Goal: Task Accomplishment & Management: Use online tool/utility

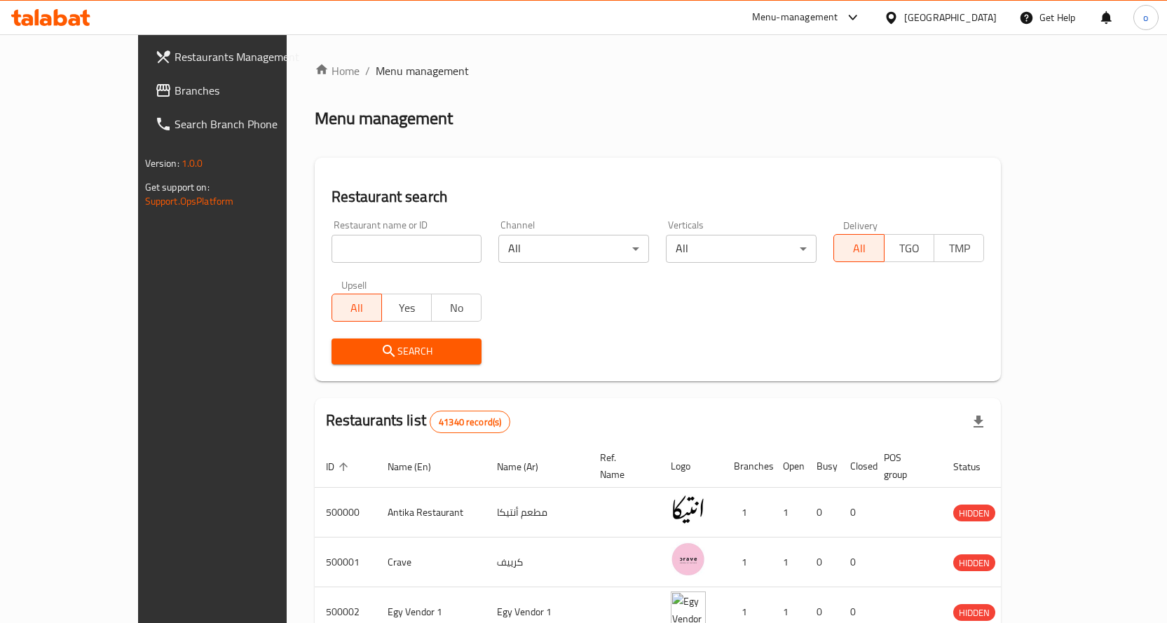
click at [985, 10] on div "[GEOGRAPHIC_DATA]" at bounding box center [950, 17] width 92 height 15
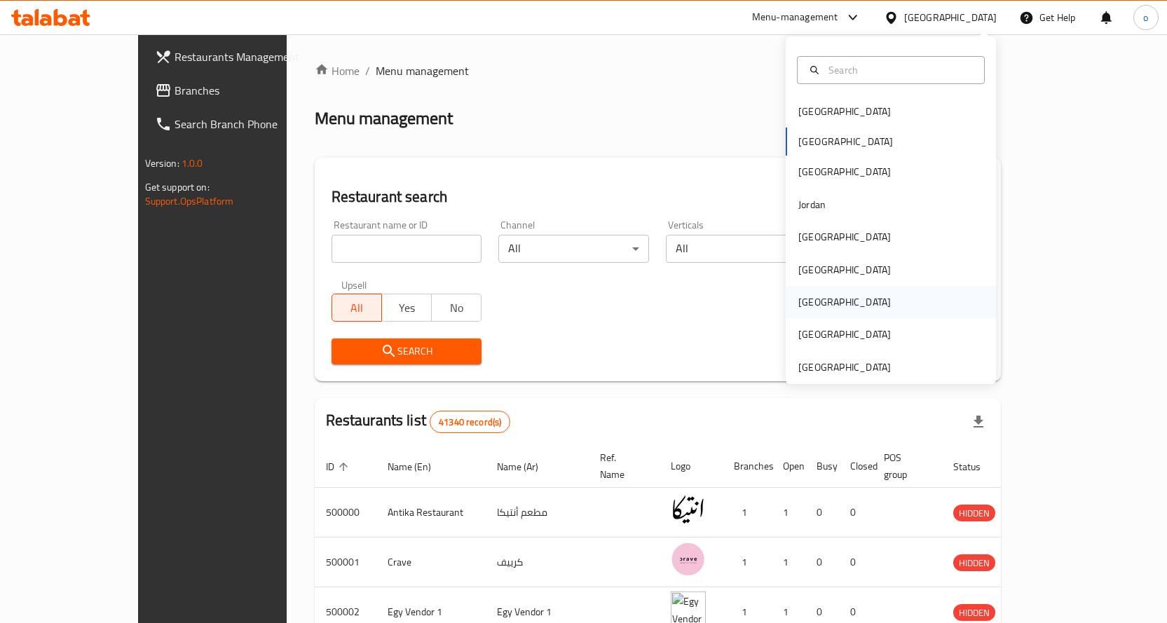
click at [832, 306] on div "[GEOGRAPHIC_DATA]" at bounding box center [890, 302] width 210 height 32
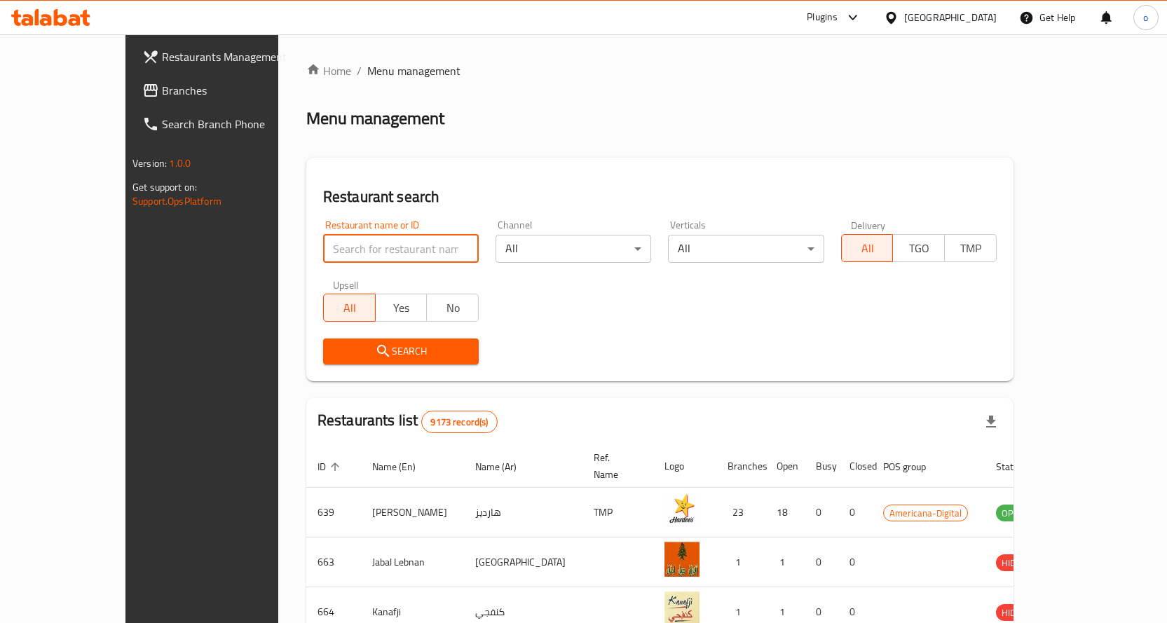
click at [381, 258] on input "search" at bounding box center [401, 249] width 156 height 28
paste input "779239"
type input "779239"
click button "Search" at bounding box center [401, 351] width 156 height 26
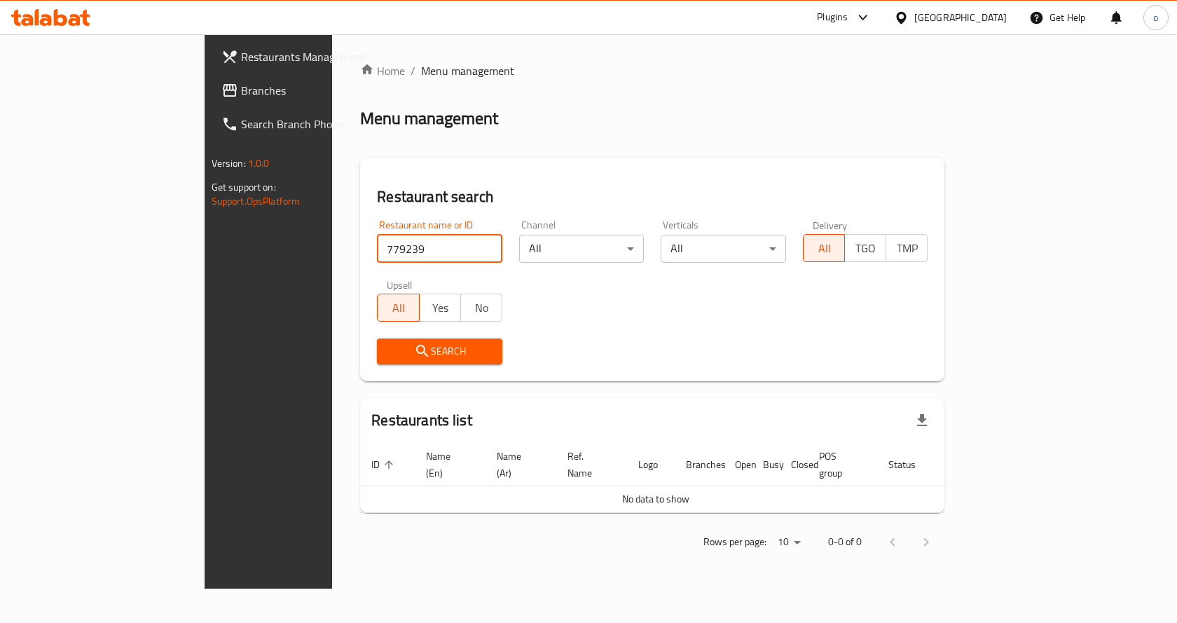
click at [205, 60] on div "Restaurants Management Branches Search Branch Phone Version: 1.0.0 Get support …" at bounding box center [589, 311] width 769 height 554
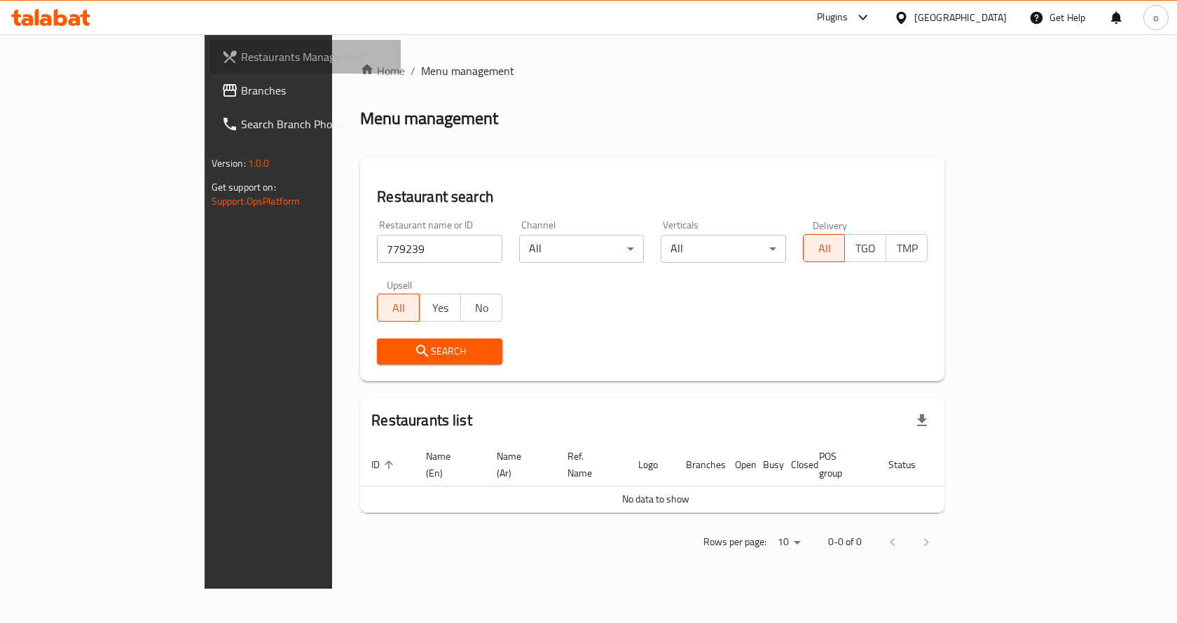
click at [241, 52] on span "Restaurants Management" at bounding box center [315, 56] width 149 height 17
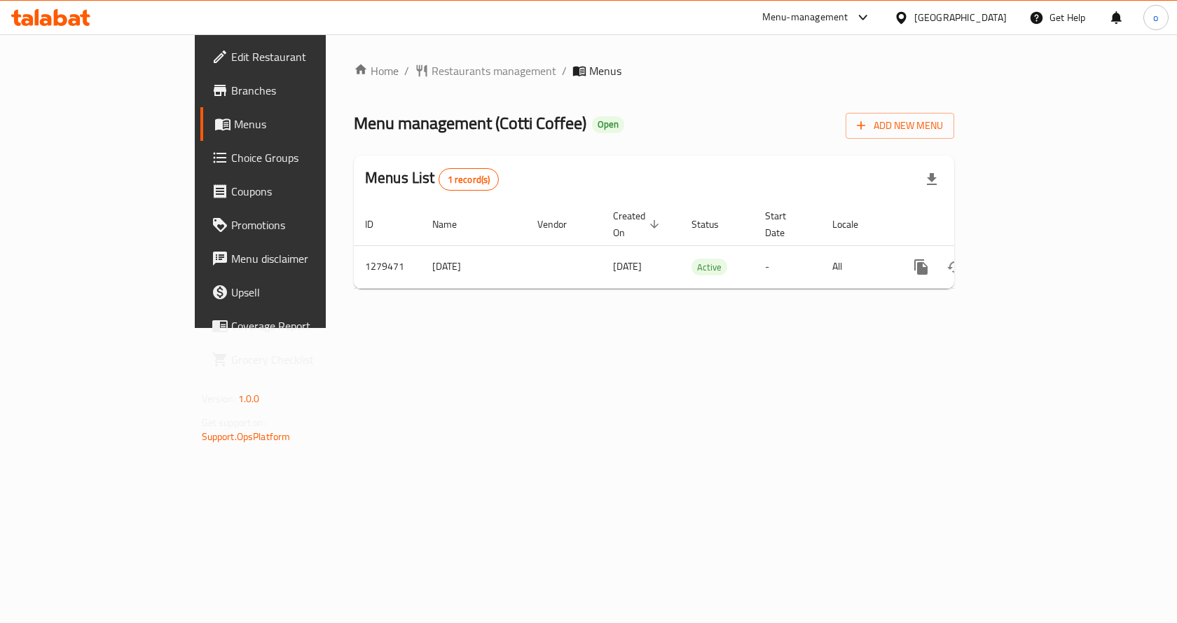
click at [231, 92] on span "Branches" at bounding box center [305, 90] width 149 height 17
click at [234, 116] on span "Menus" at bounding box center [307, 124] width 146 height 17
click at [231, 88] on span "Branches" at bounding box center [305, 90] width 149 height 17
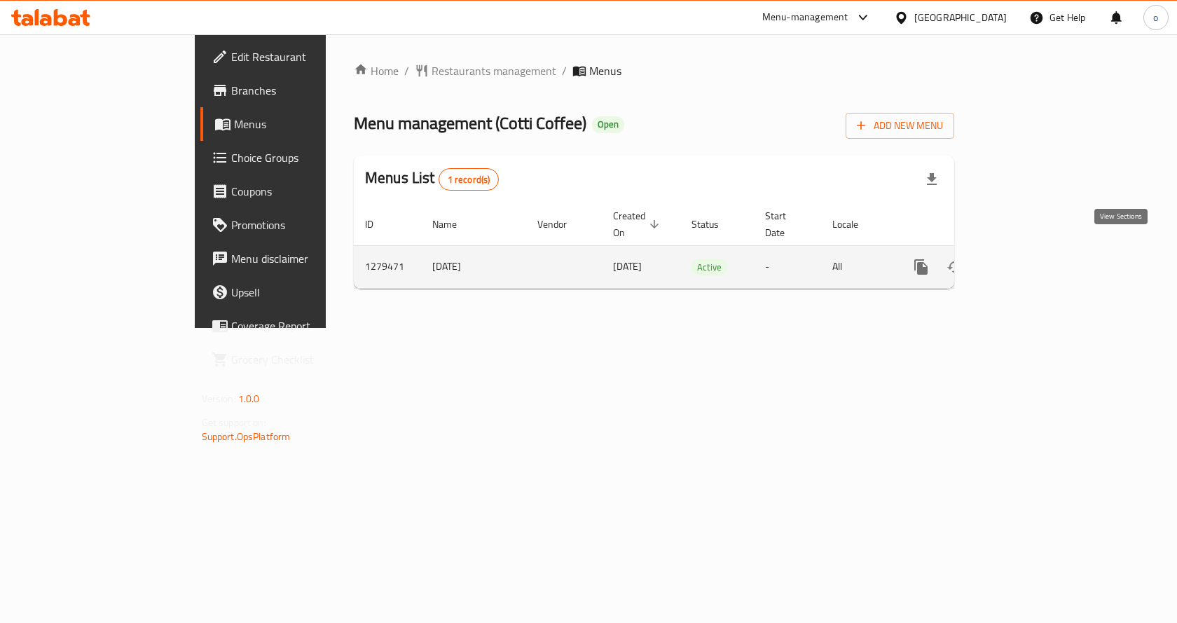
click at [1031, 259] on icon "enhanced table" at bounding box center [1022, 267] width 17 height 17
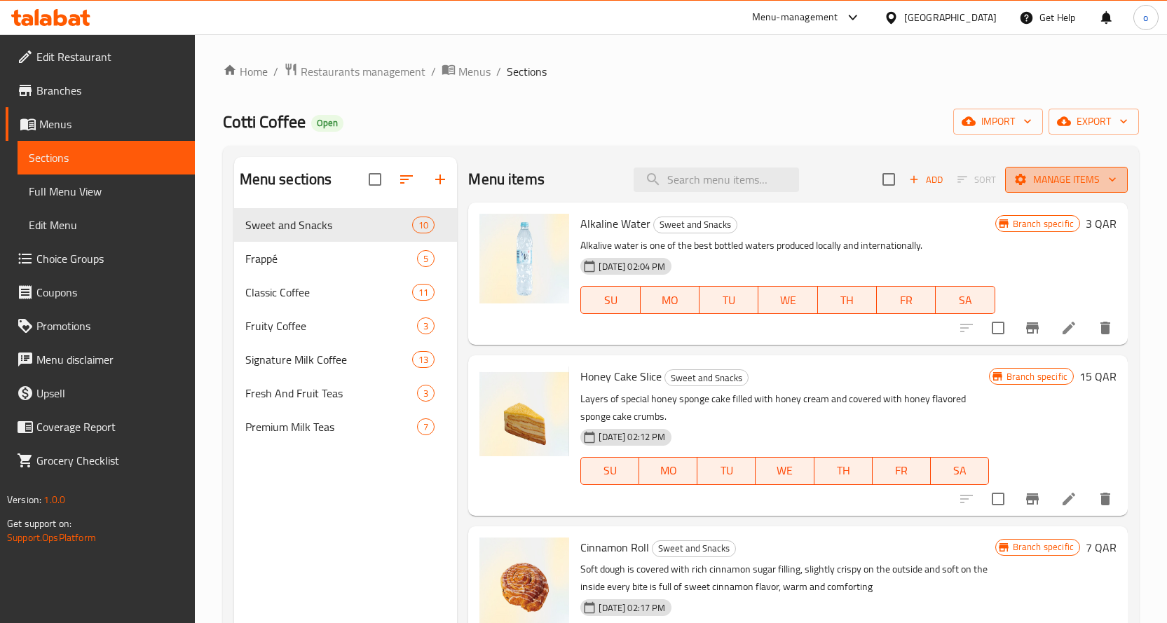
click at [1084, 187] on span "Manage items" at bounding box center [1066, 180] width 100 height 18
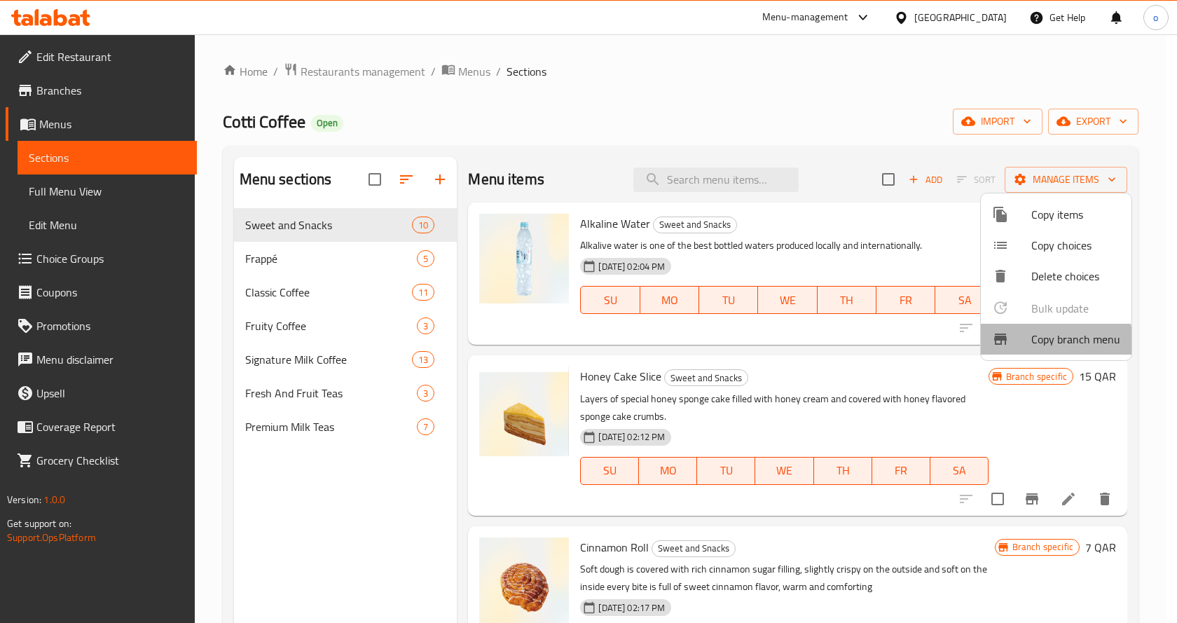
click at [1043, 343] on span "Copy branch menu" at bounding box center [1075, 339] width 89 height 17
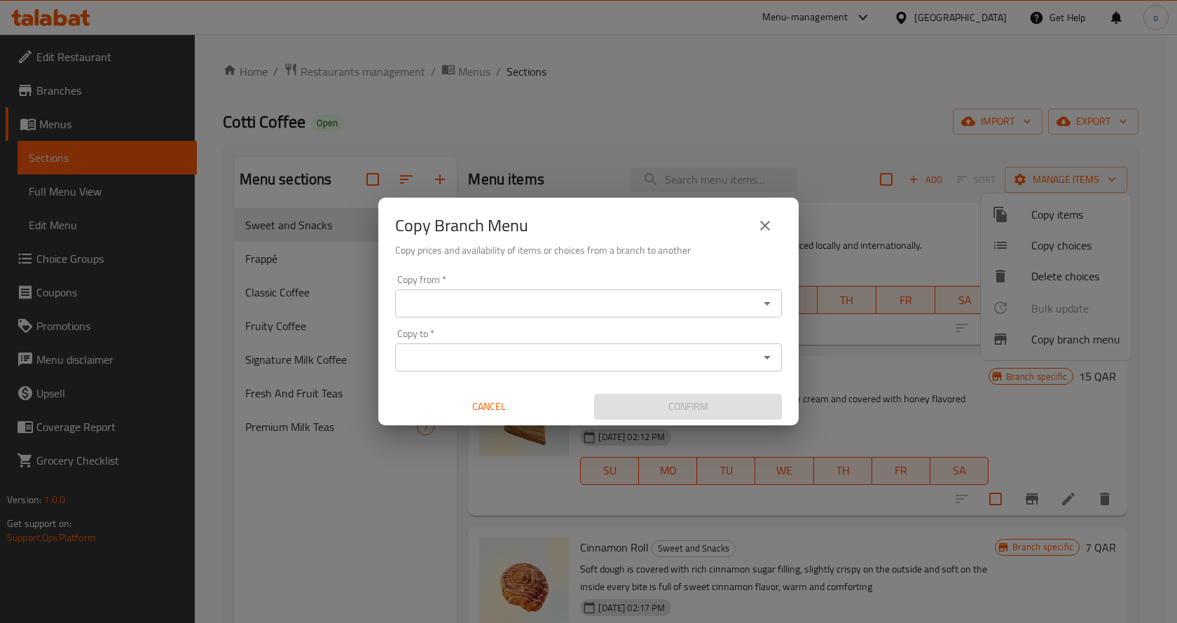
click at [576, 301] on input "Copy from   *" at bounding box center [576, 304] width 355 height 20
click at [308, 247] on div "Copy Branch Menu Copy prices and availability of items or choices from a branch…" at bounding box center [588, 311] width 1177 height 623
click at [130, 212] on div "Copy Branch Menu Copy prices and availability of items or choices from a branch…" at bounding box center [588, 311] width 1177 height 623
click at [778, 217] on button "close" at bounding box center [765, 226] width 34 height 34
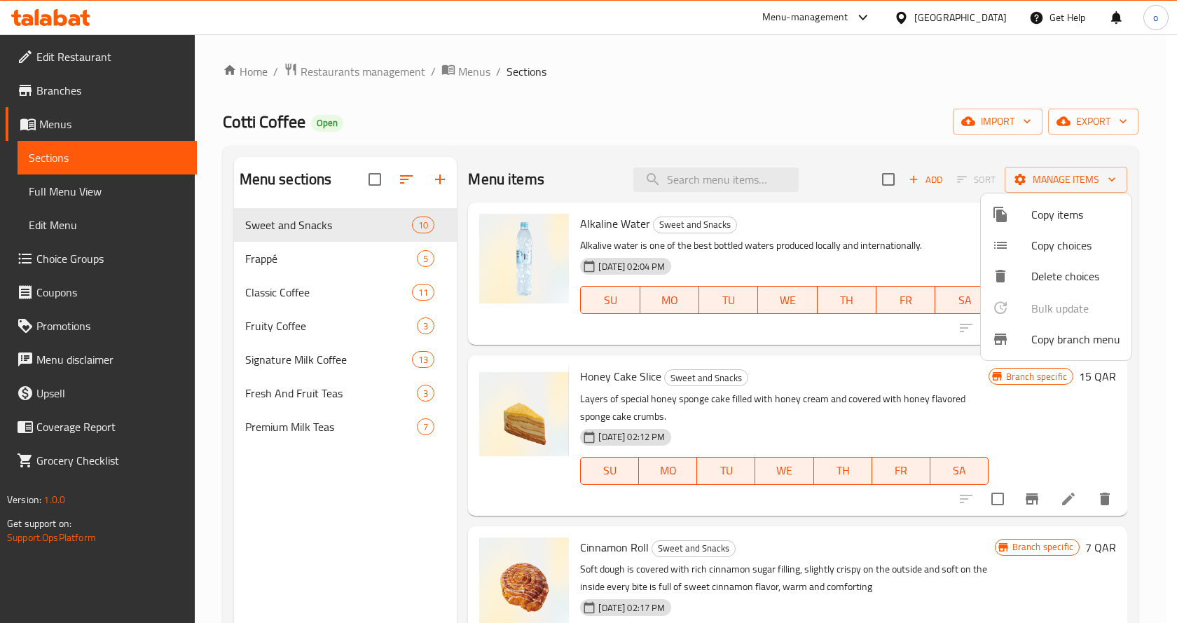
click at [116, 111] on div at bounding box center [588, 311] width 1177 height 623
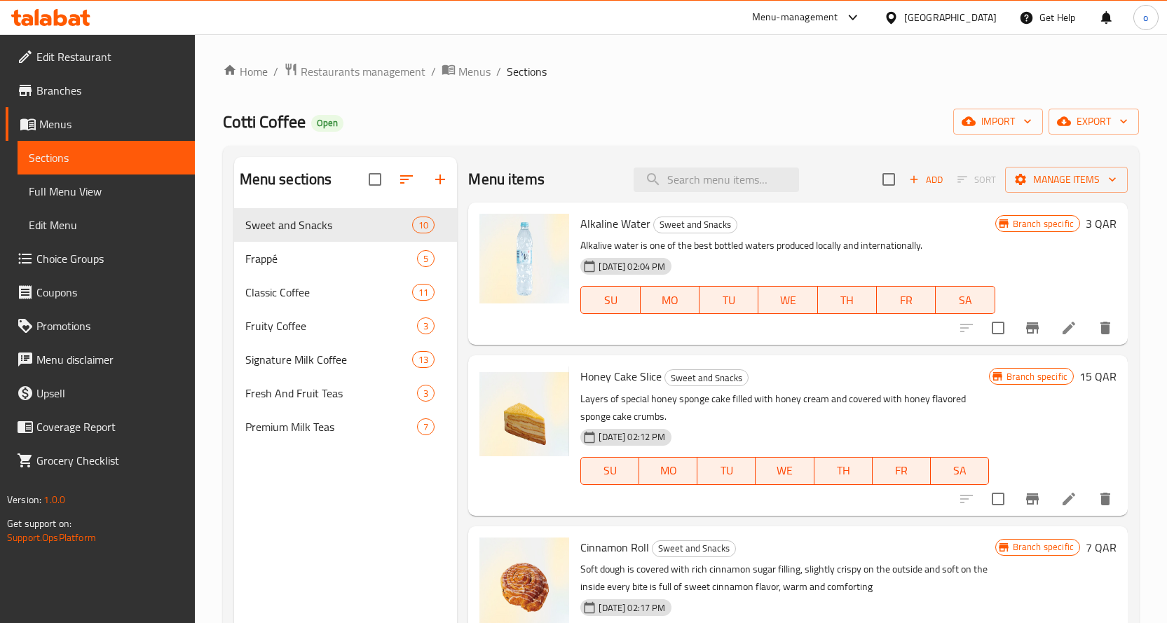
click at [103, 85] on span "Branches" at bounding box center [109, 90] width 147 height 17
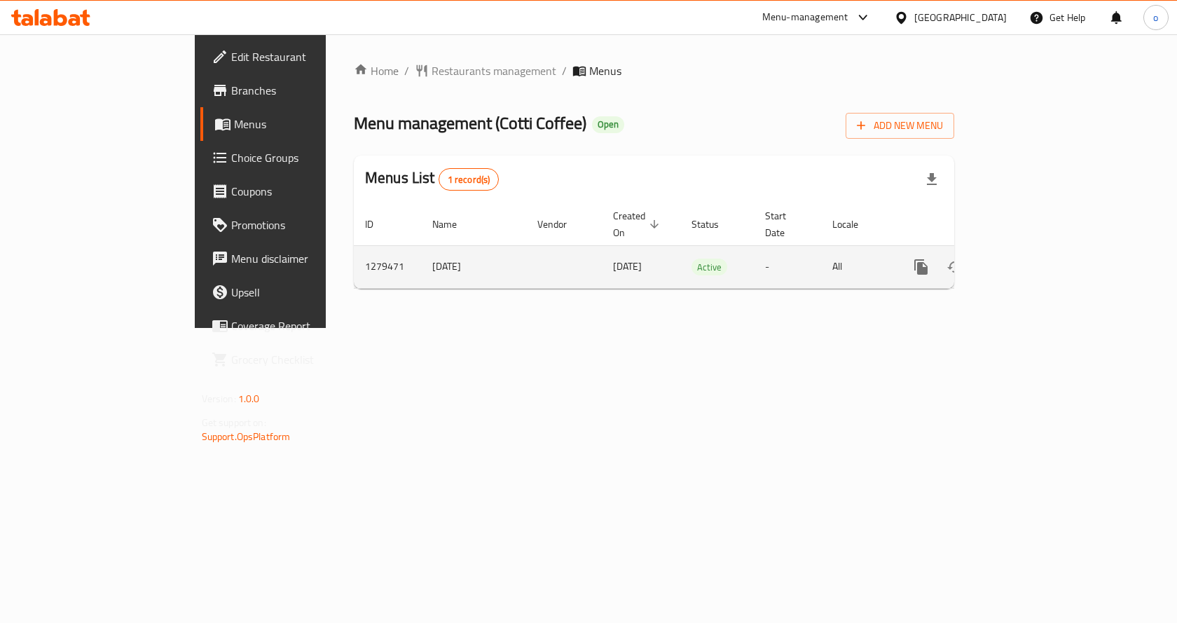
click at [1050, 255] on td "enhanced table" at bounding box center [971, 266] width 157 height 43
click at [1031, 259] on icon "enhanced table" at bounding box center [1022, 267] width 17 height 17
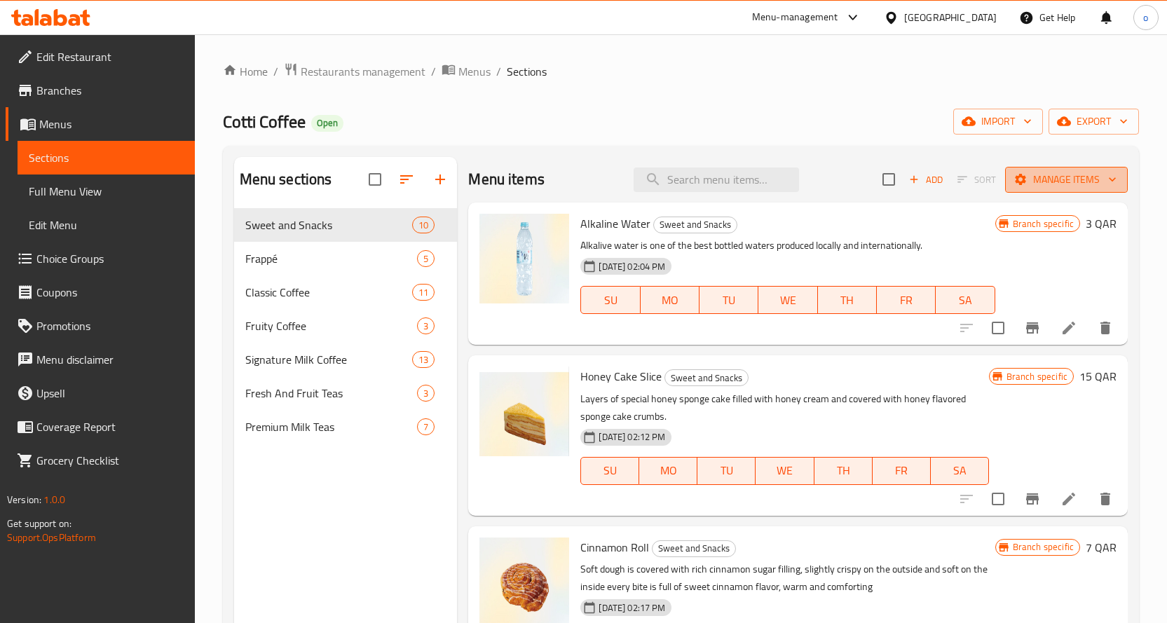
click at [1062, 184] on span "Manage items" at bounding box center [1066, 180] width 100 height 18
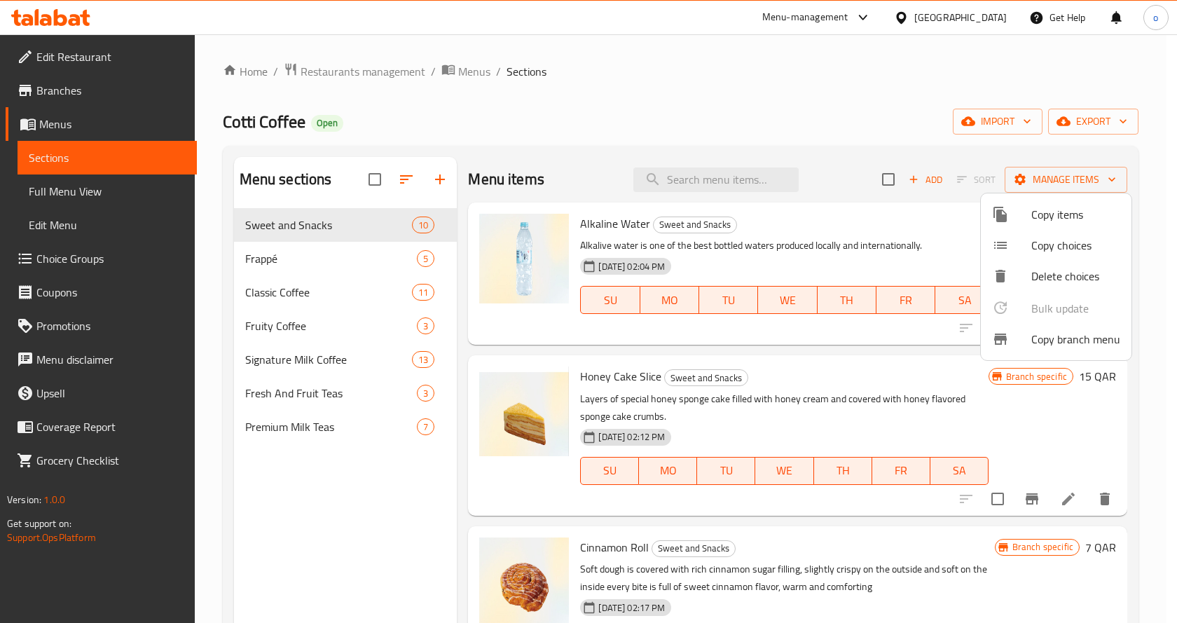
click at [1034, 332] on span "Copy branch menu" at bounding box center [1075, 339] width 89 height 17
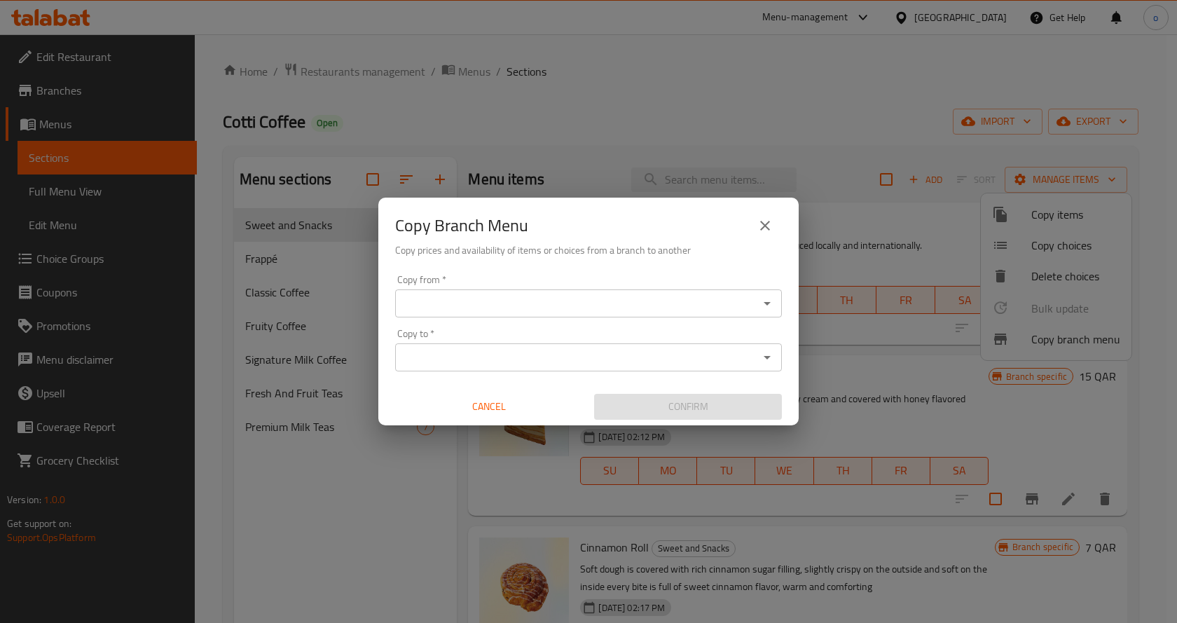
click at [551, 302] on input "Copy from   *" at bounding box center [576, 304] width 355 height 20
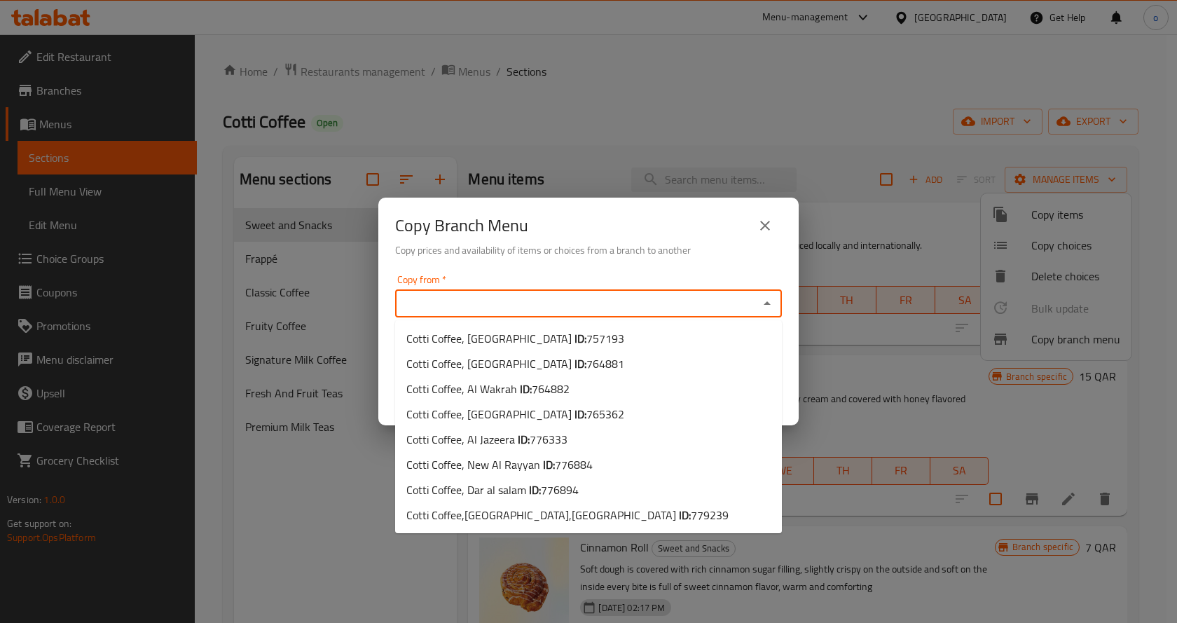
paste input "776333"
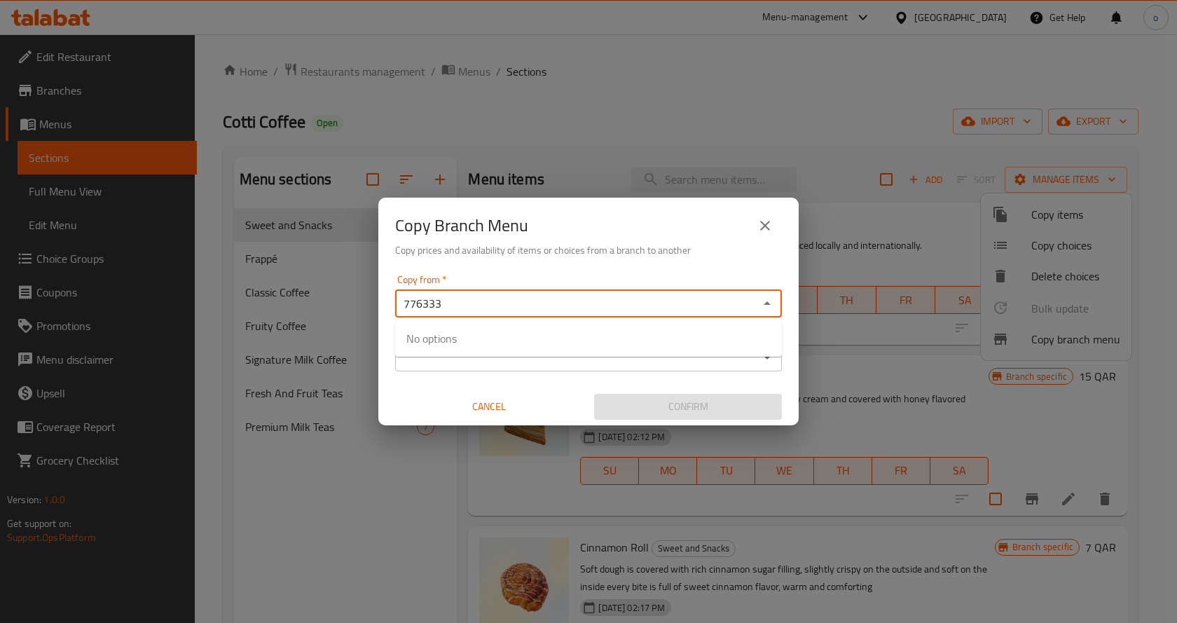
click at [591, 317] on div "776333 Copy from *" at bounding box center [588, 303] width 387 height 28
click at [612, 310] on input "776333" at bounding box center [576, 304] width 355 height 20
type input "776333"
click at [762, 304] on icon "Close" at bounding box center [767, 303] width 17 height 17
click at [582, 357] on input "Copy to   *" at bounding box center [576, 358] width 355 height 20
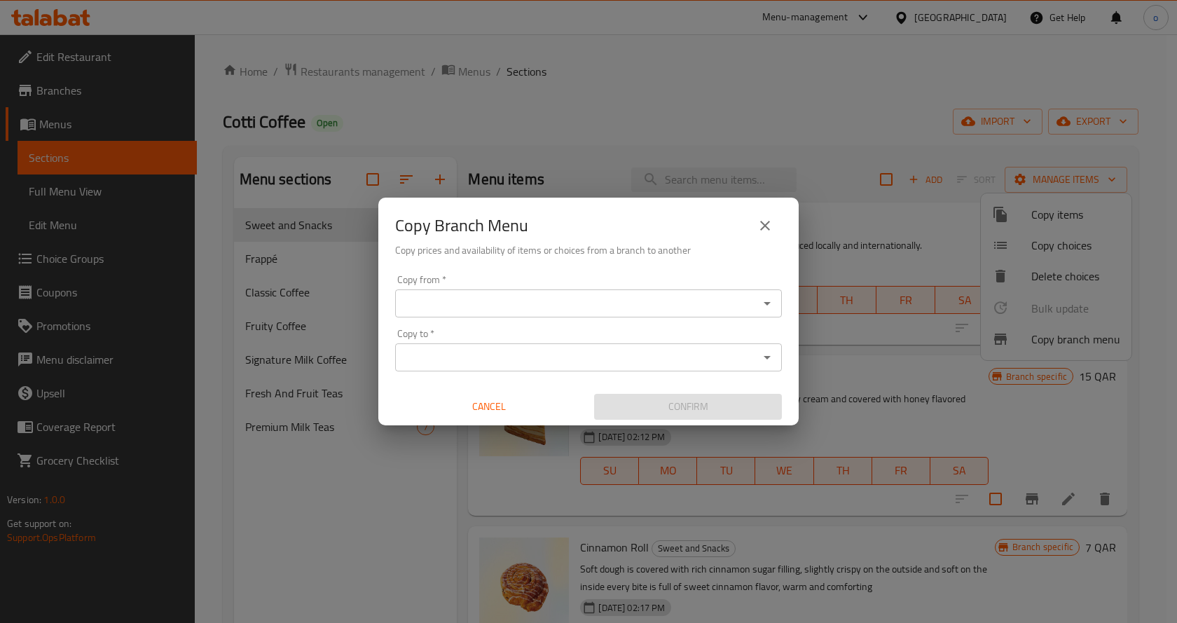
click at [324, 376] on div "Copy Branch Menu Copy prices and availability of items or choices from a branch…" at bounding box center [588, 311] width 1177 height 623
click at [469, 296] on input "Copy from   *" at bounding box center [576, 304] width 355 height 20
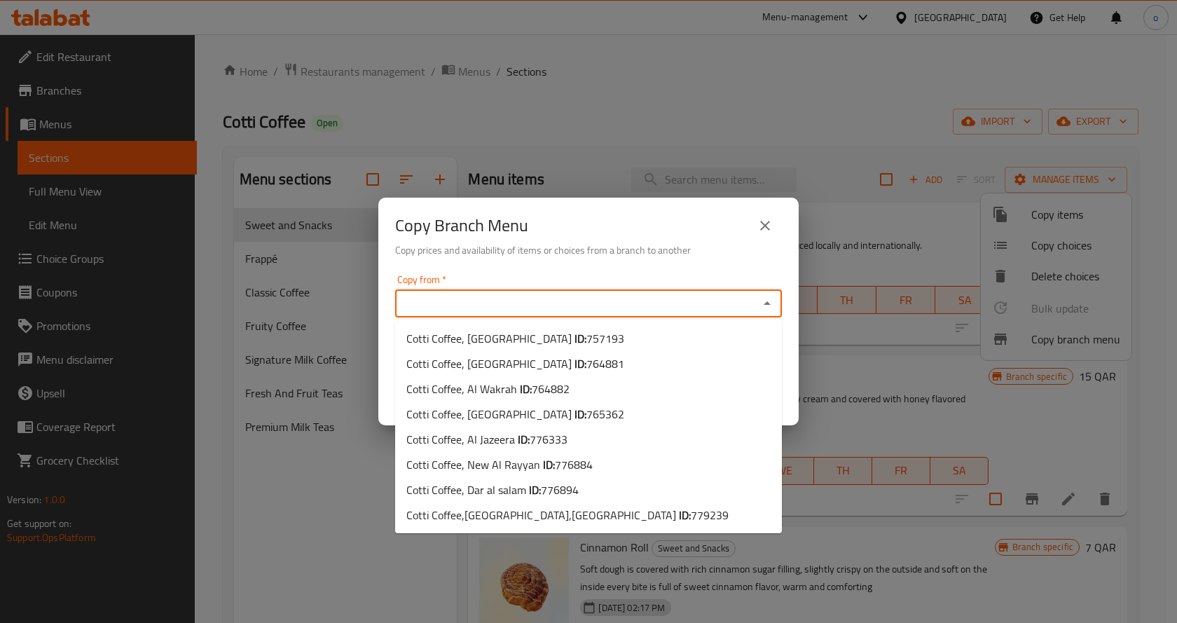
click at [476, 299] on input "Copy from   *" at bounding box center [576, 304] width 355 height 20
click at [574, 439] on li "Cotti Coffee, Al Jazeera ID: 776333" at bounding box center [588, 439] width 387 height 25
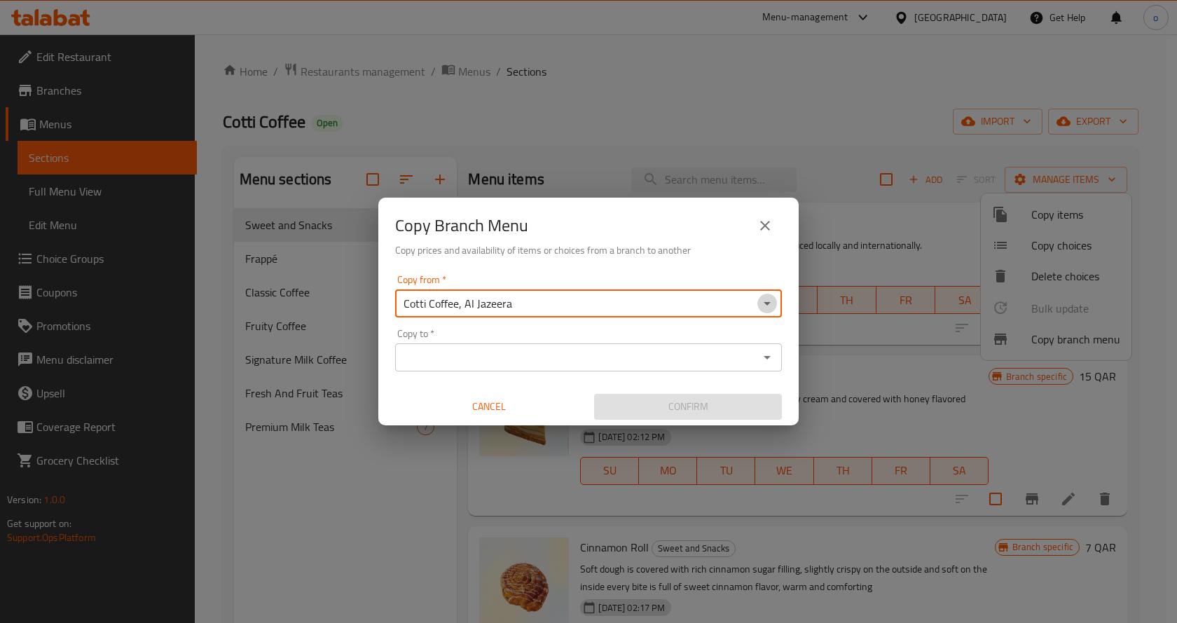
click at [771, 301] on icon "Open" at bounding box center [767, 303] width 17 height 17
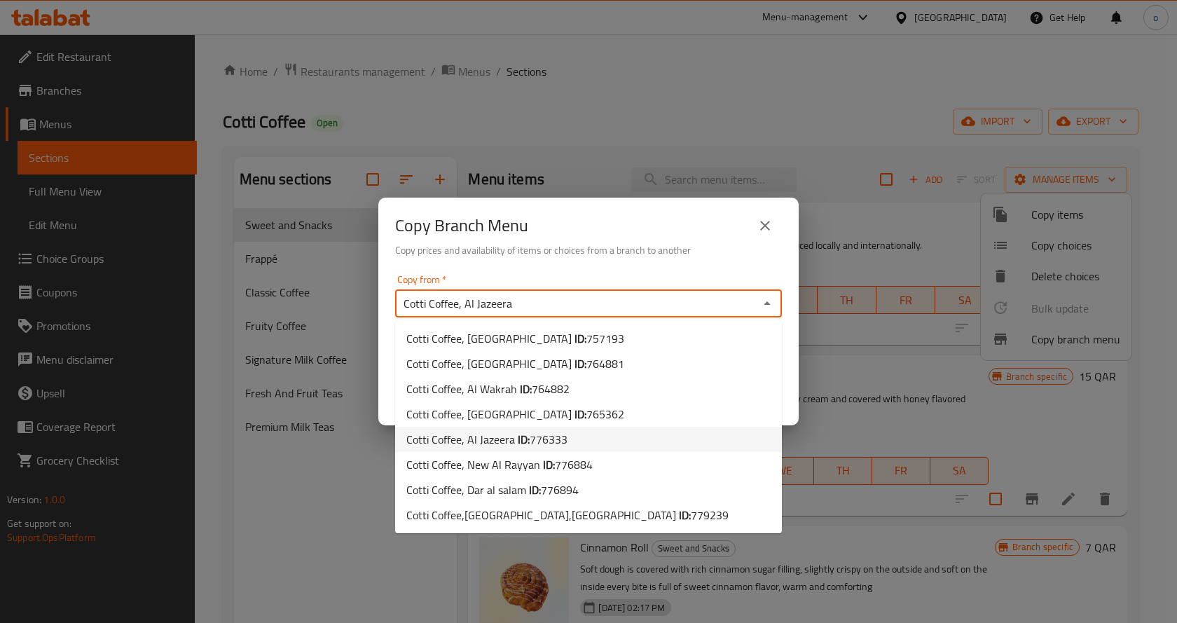
click at [527, 439] on b "ID:" at bounding box center [524, 439] width 12 height 21
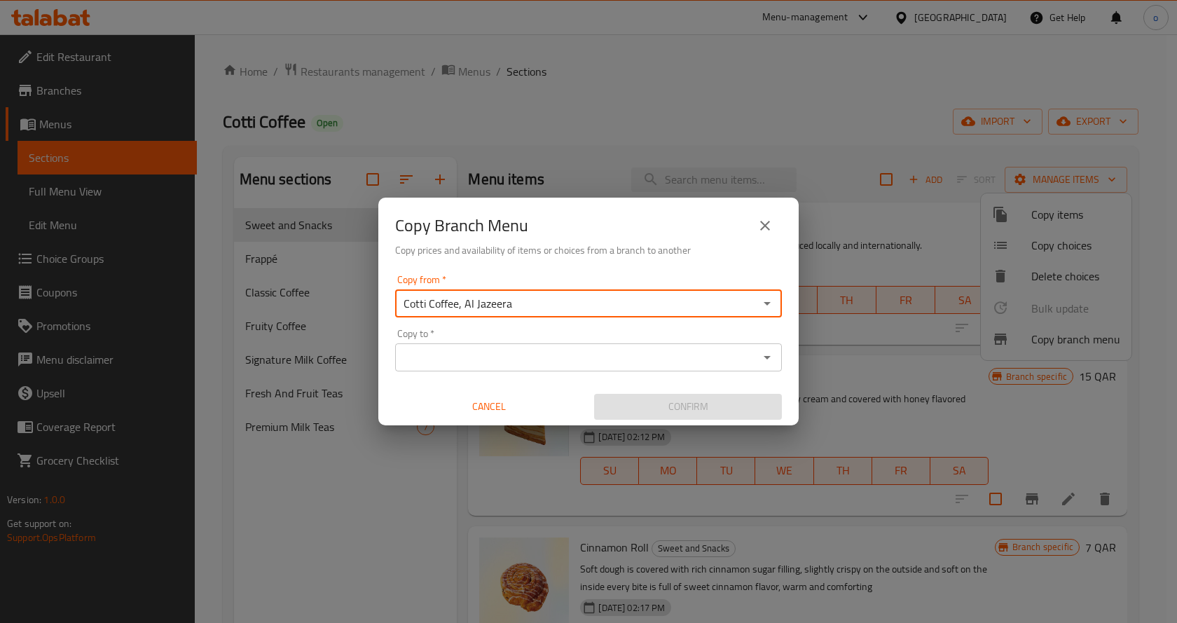
paste input "776333"
type input "Cotti Coffee, Al Jazeera"
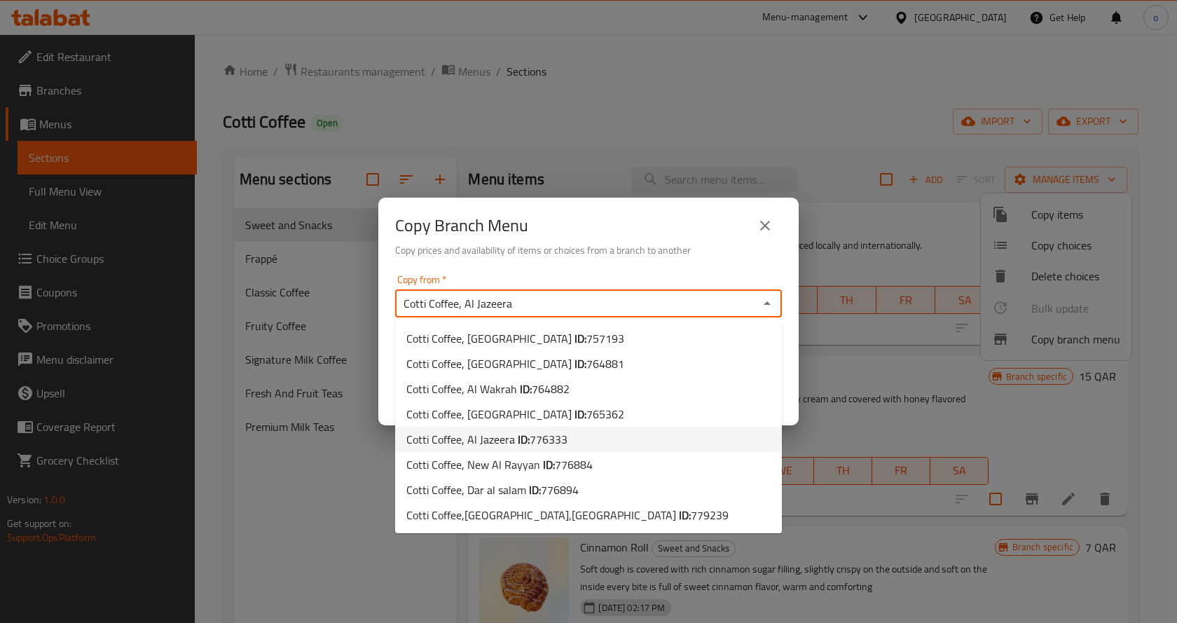
click at [564, 436] on span "776333" at bounding box center [549, 439] width 38 height 21
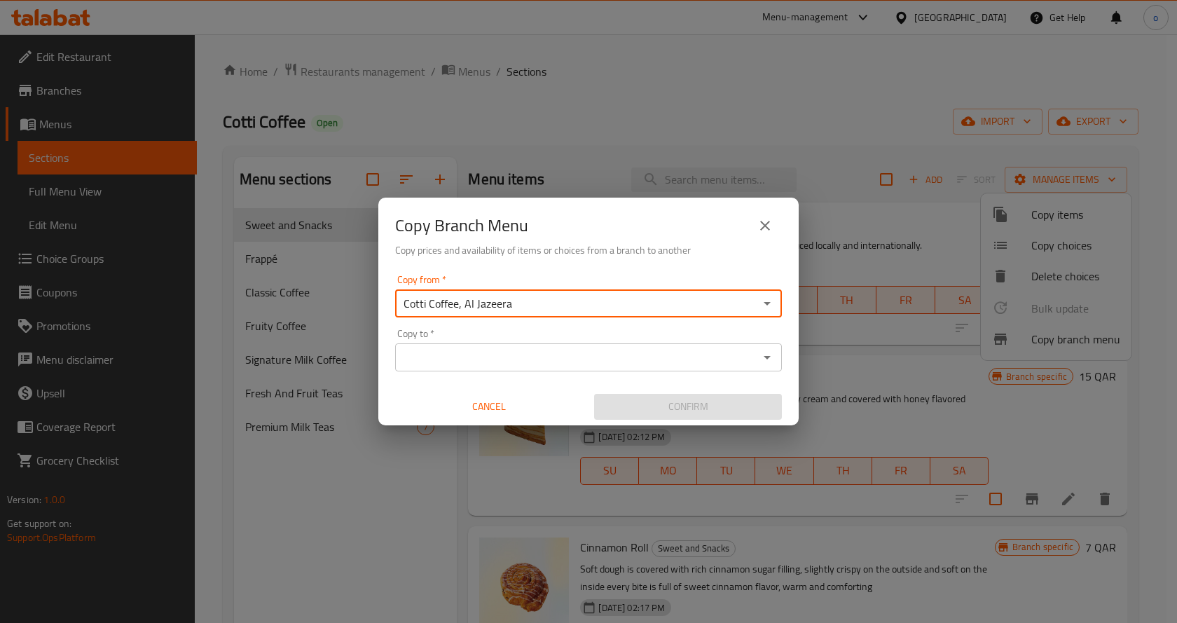
drag, startPoint x: 566, startPoint y: 345, endPoint x: 563, endPoint y: 356, distance: 11.1
click at [566, 346] on div "Copy to *" at bounding box center [588, 357] width 387 height 28
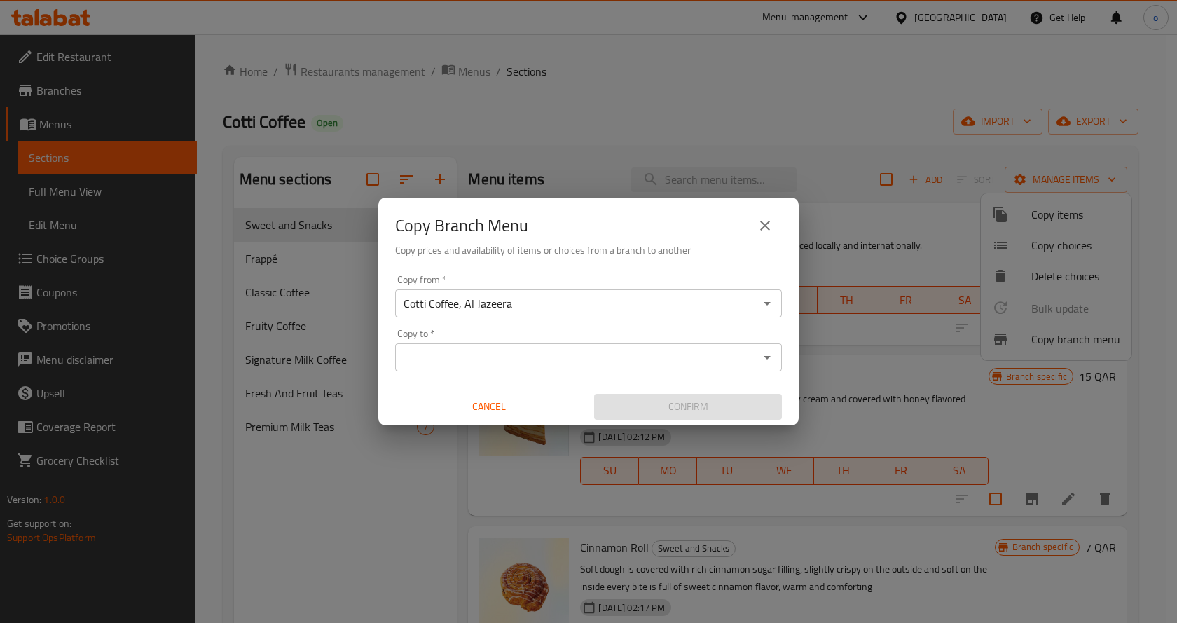
click at [487, 348] on input "Copy to   *" at bounding box center [576, 358] width 355 height 20
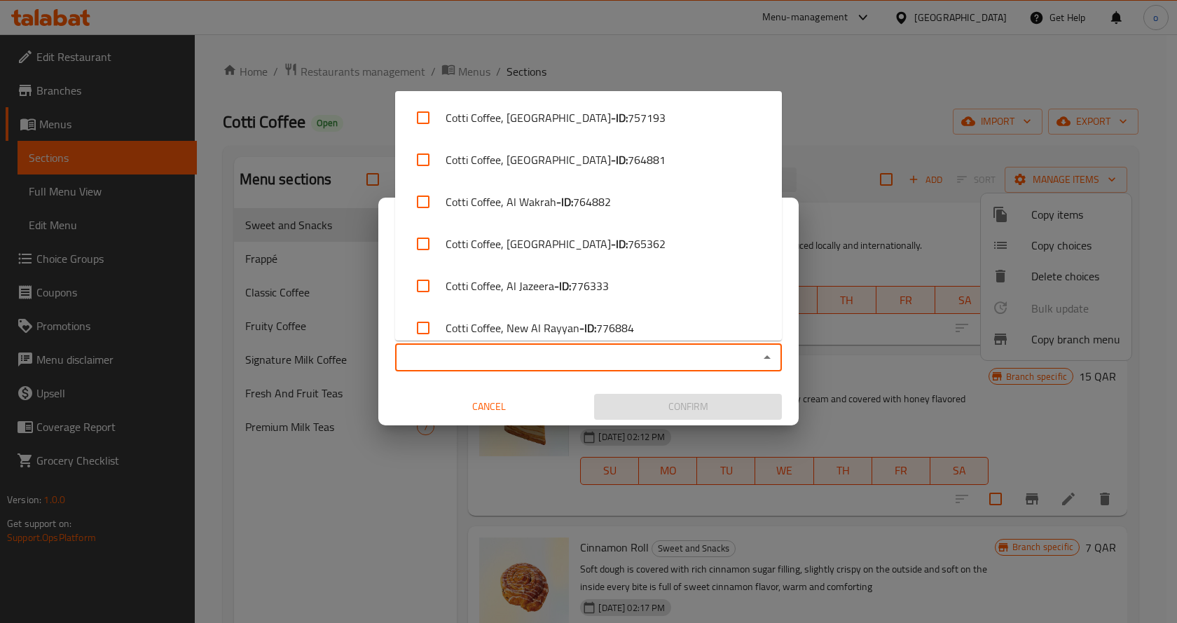
paste input "779239"
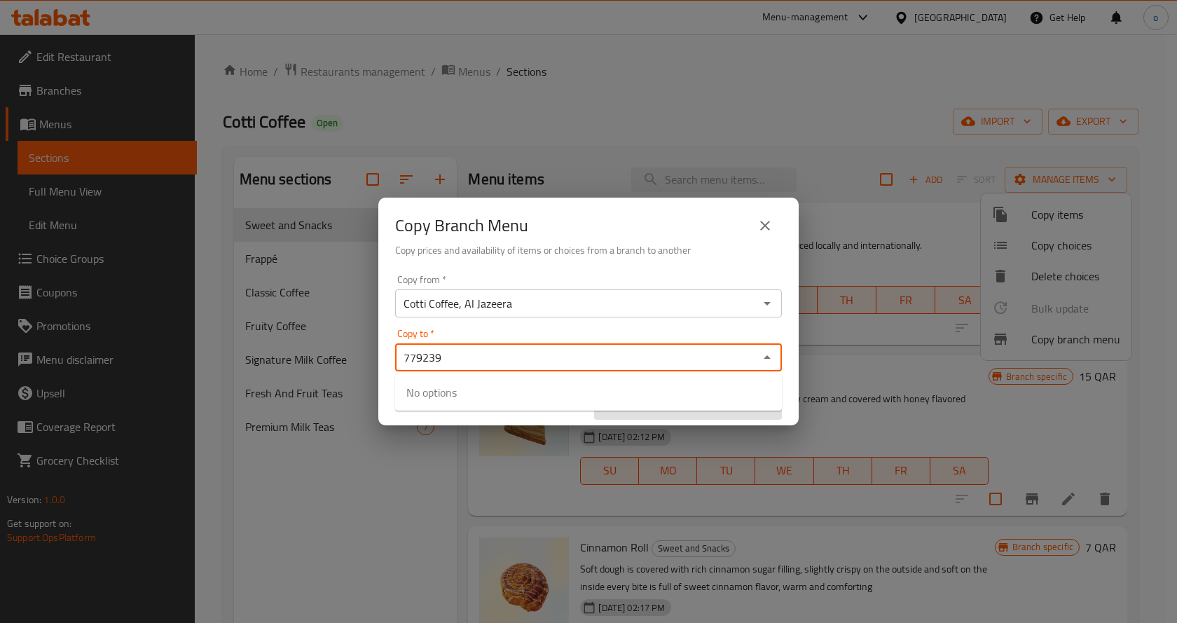
type input "779239"
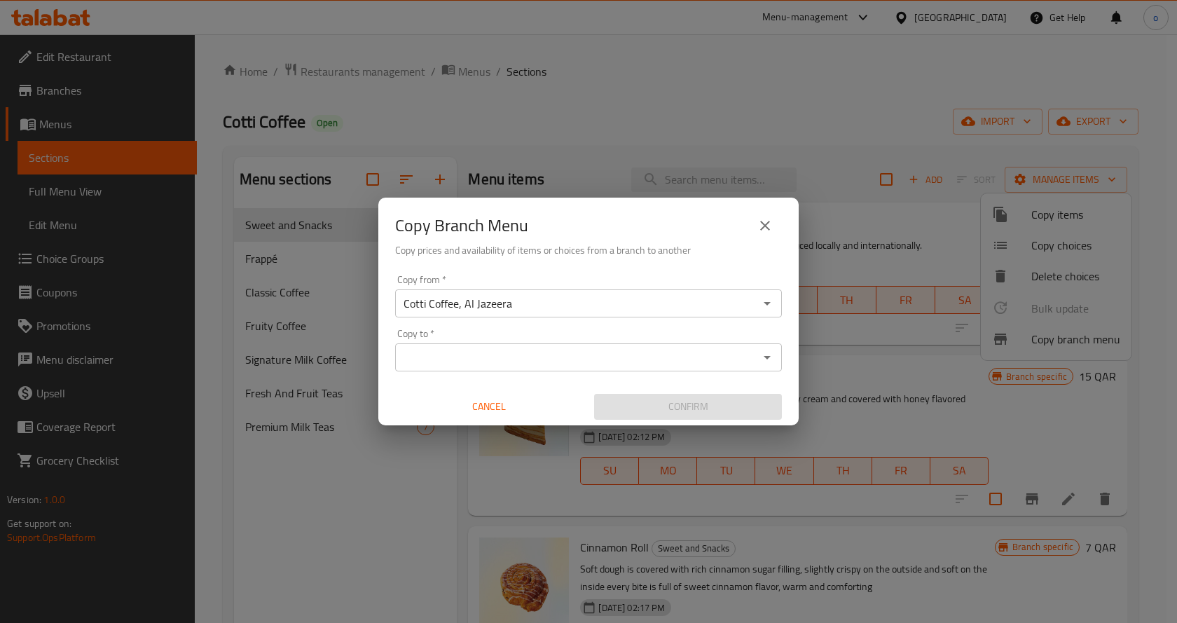
click at [463, 357] on input "Copy to   *" at bounding box center [576, 358] width 355 height 20
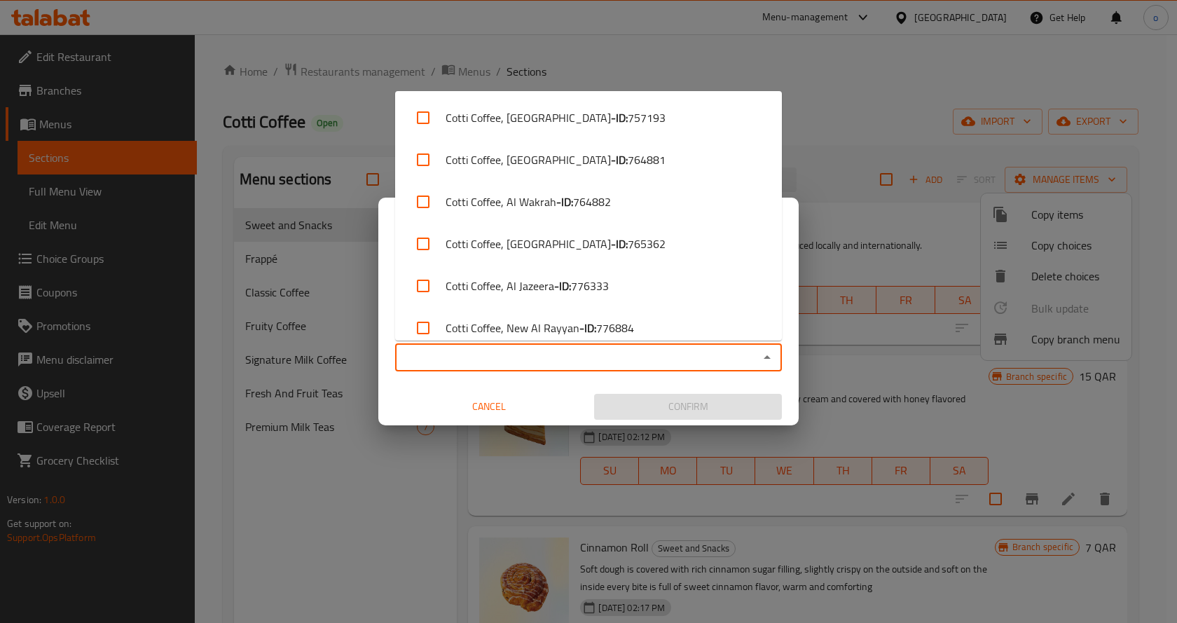
paste input "779239"
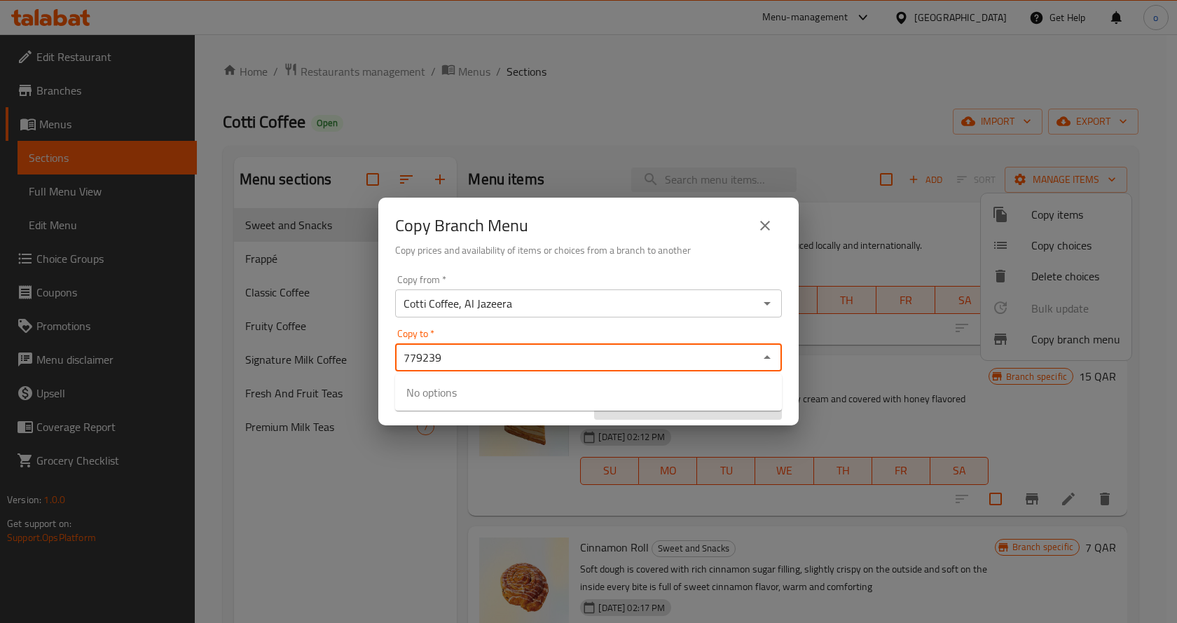
click at [481, 361] on input "779239" at bounding box center [576, 358] width 355 height 20
type input "7"
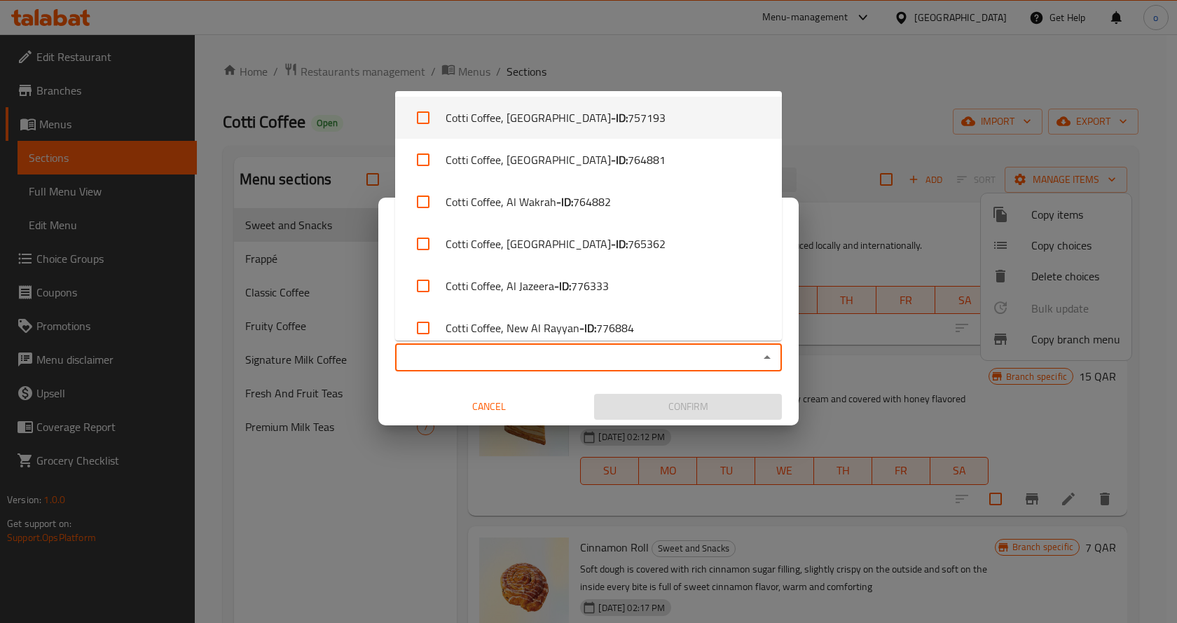
click at [628, 126] on span "757193" at bounding box center [647, 117] width 38 height 17
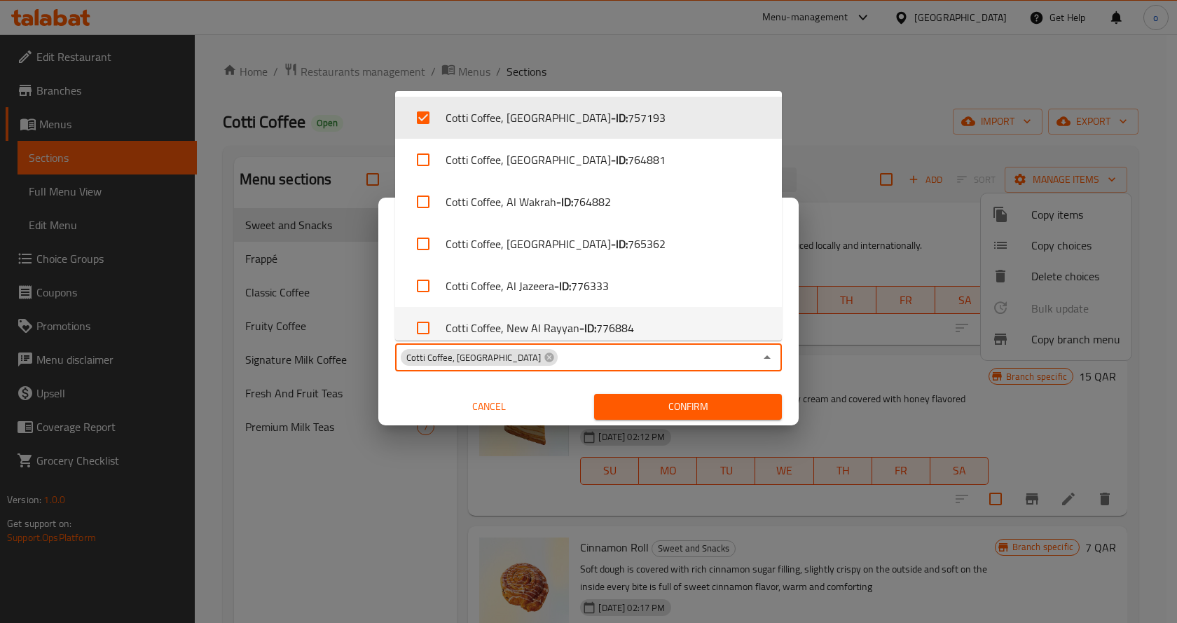
checkbox input "false"
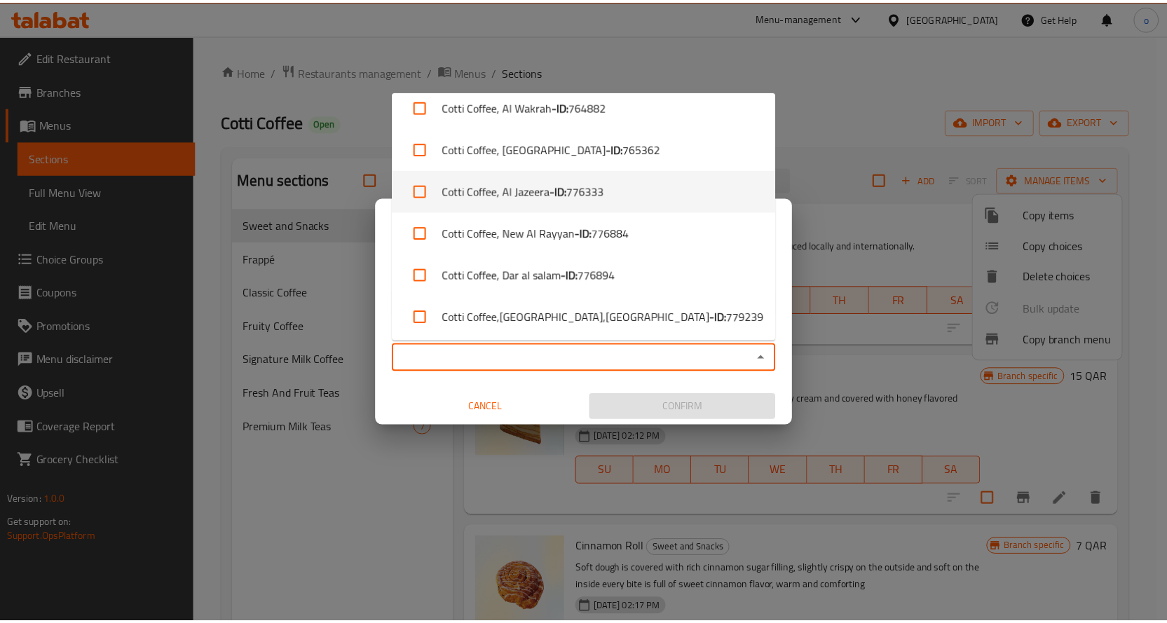
scroll to position [98, 0]
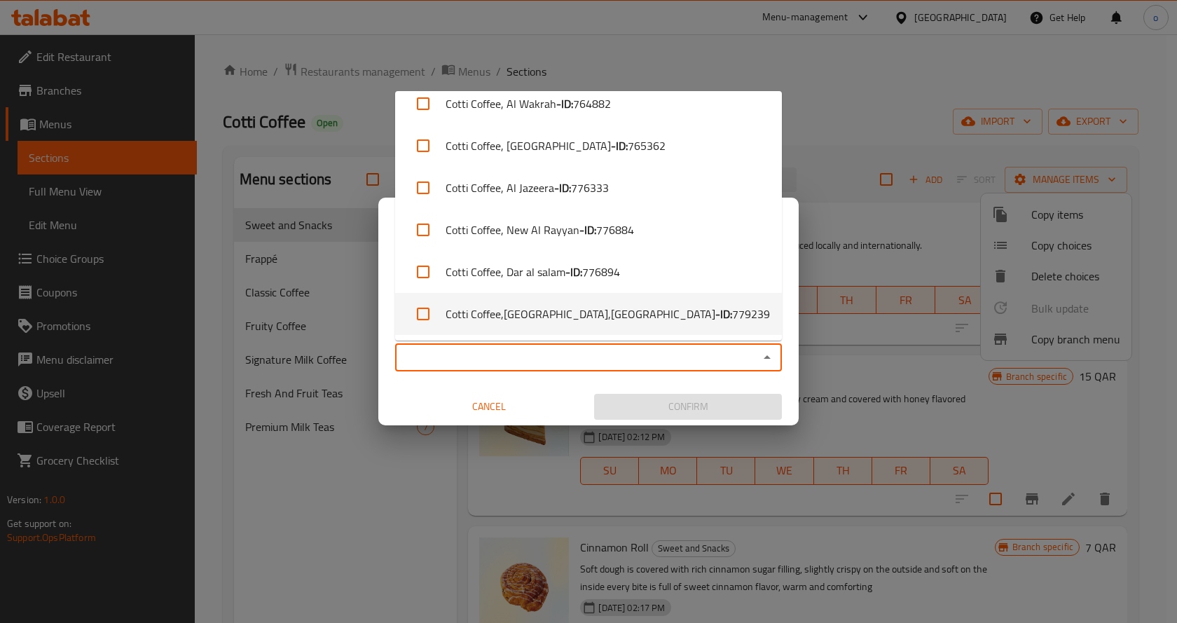
click at [616, 303] on li "Cotti Coffee,Doha Mall,Abu Hamour - ID: 779239" at bounding box center [588, 314] width 387 height 42
checkbox input "true"
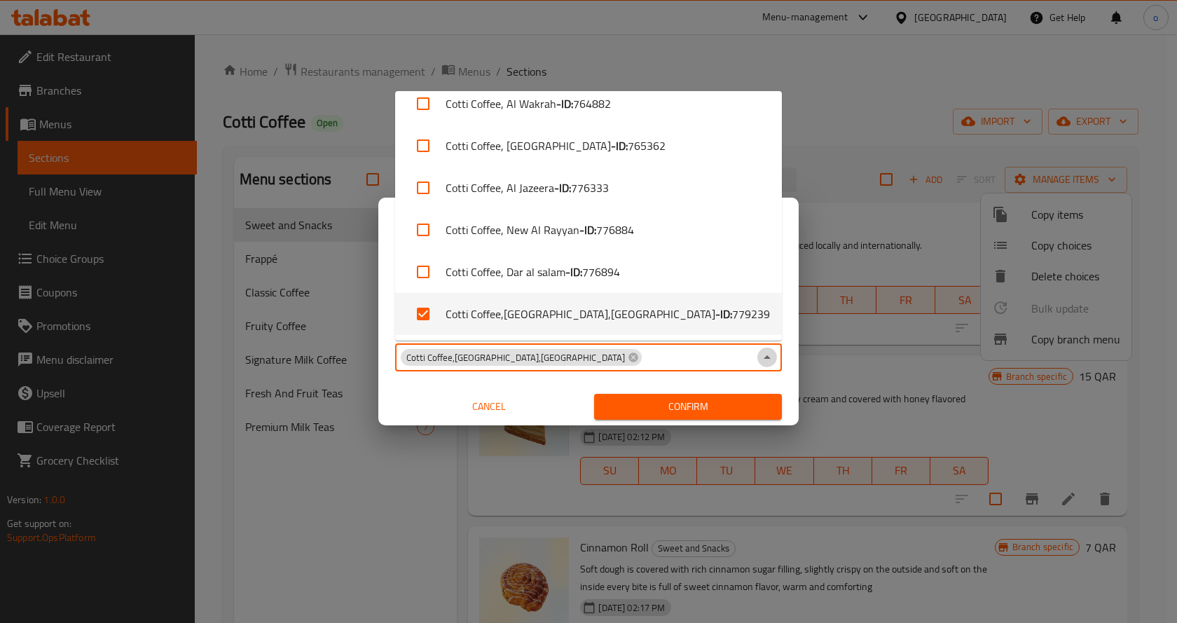
click at [773, 358] on icon "Close" at bounding box center [767, 357] width 17 height 17
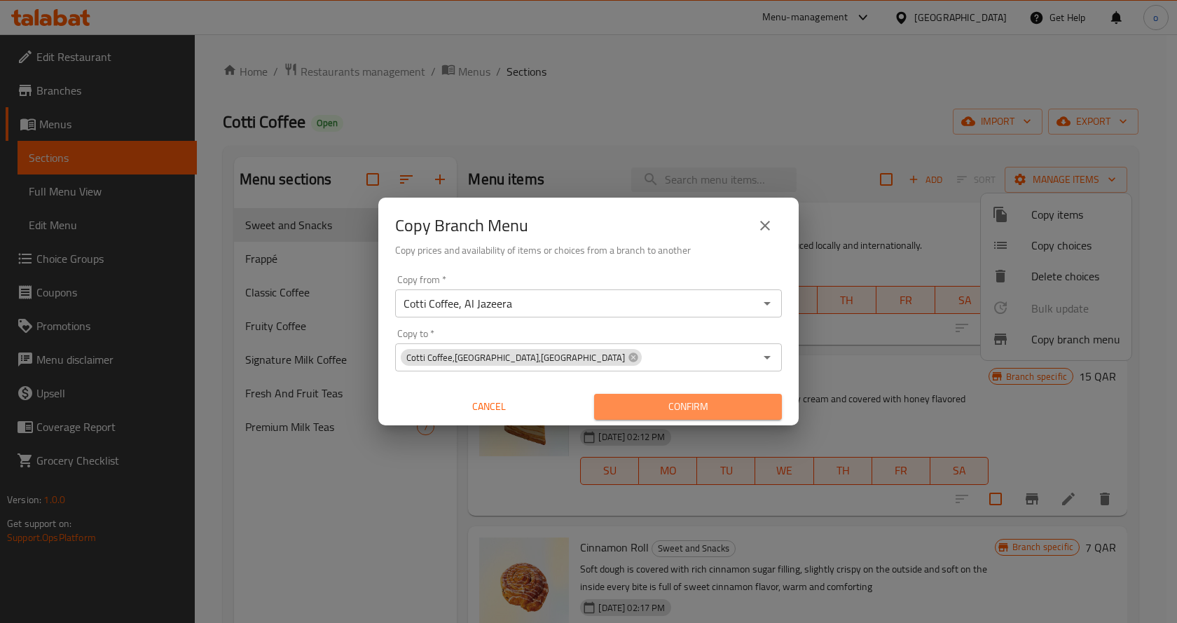
click at [661, 402] on span "Confirm" at bounding box center [687, 407] width 165 height 18
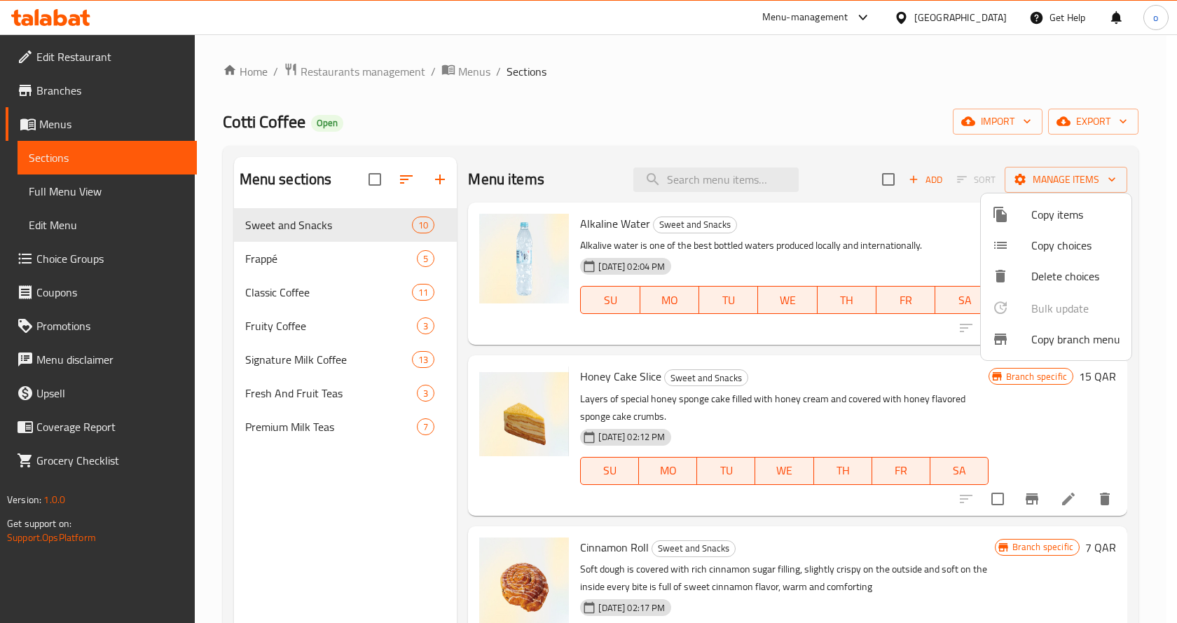
click at [501, 82] on div at bounding box center [588, 311] width 1177 height 623
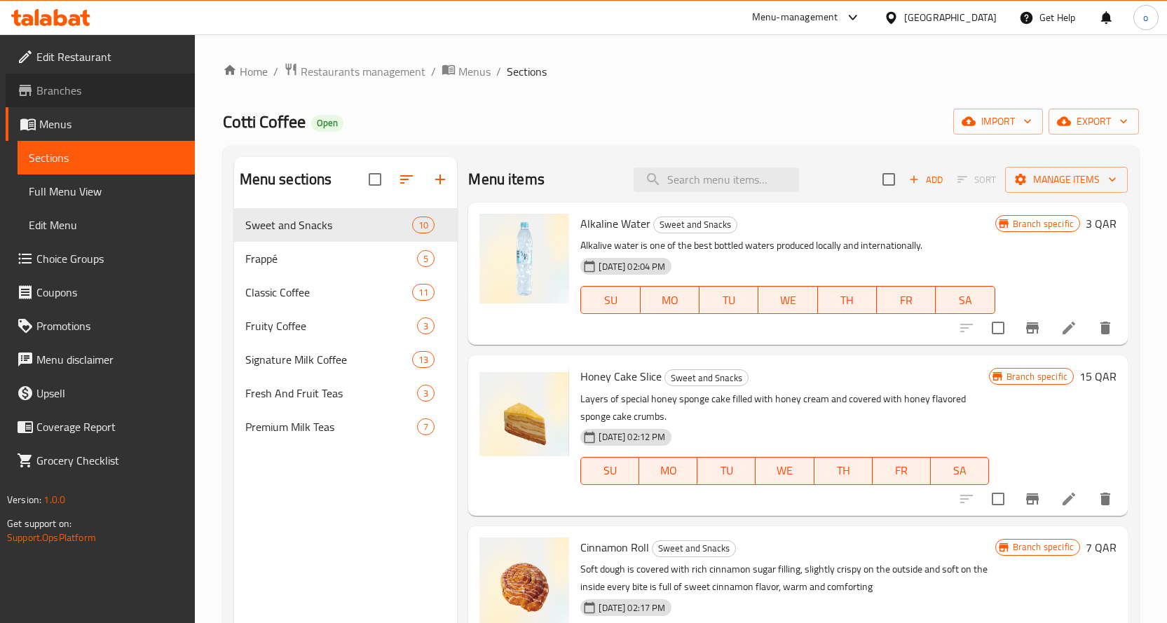
click at [95, 97] on span "Branches" at bounding box center [109, 90] width 147 height 17
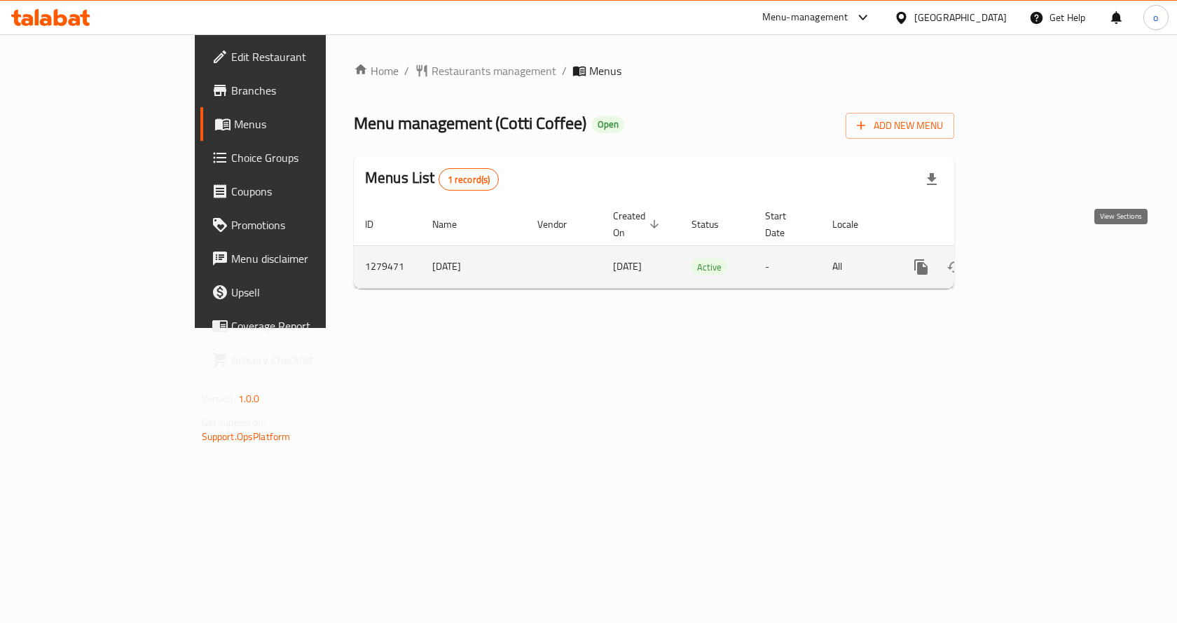
click at [1031, 259] on icon "enhanced table" at bounding box center [1022, 267] width 17 height 17
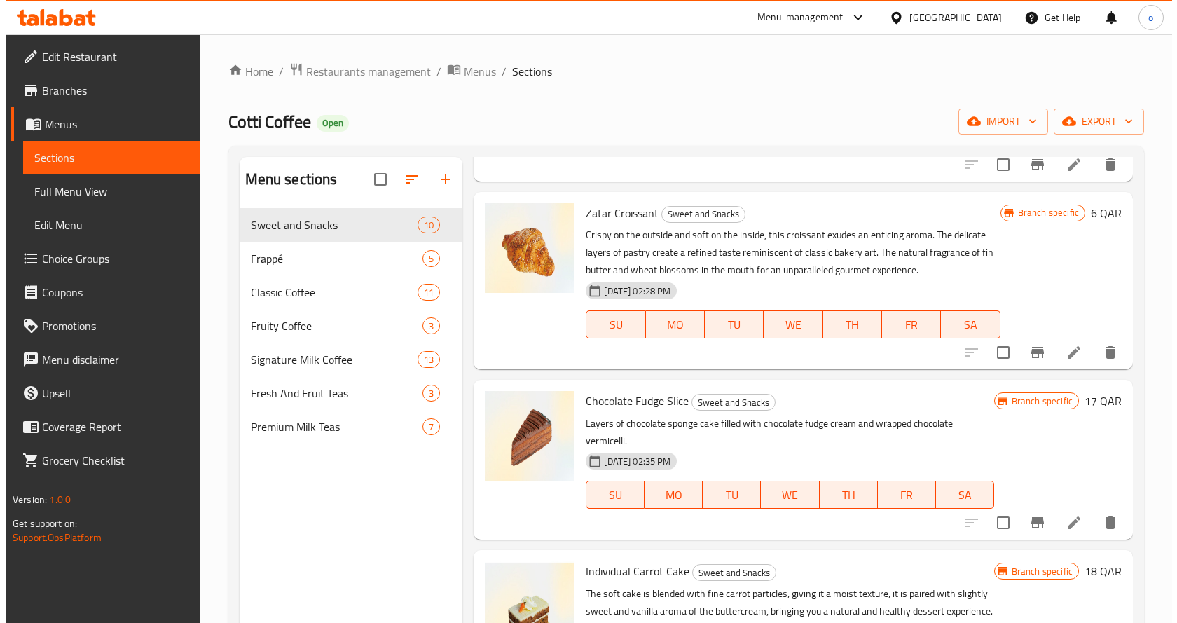
scroll to position [1118, 0]
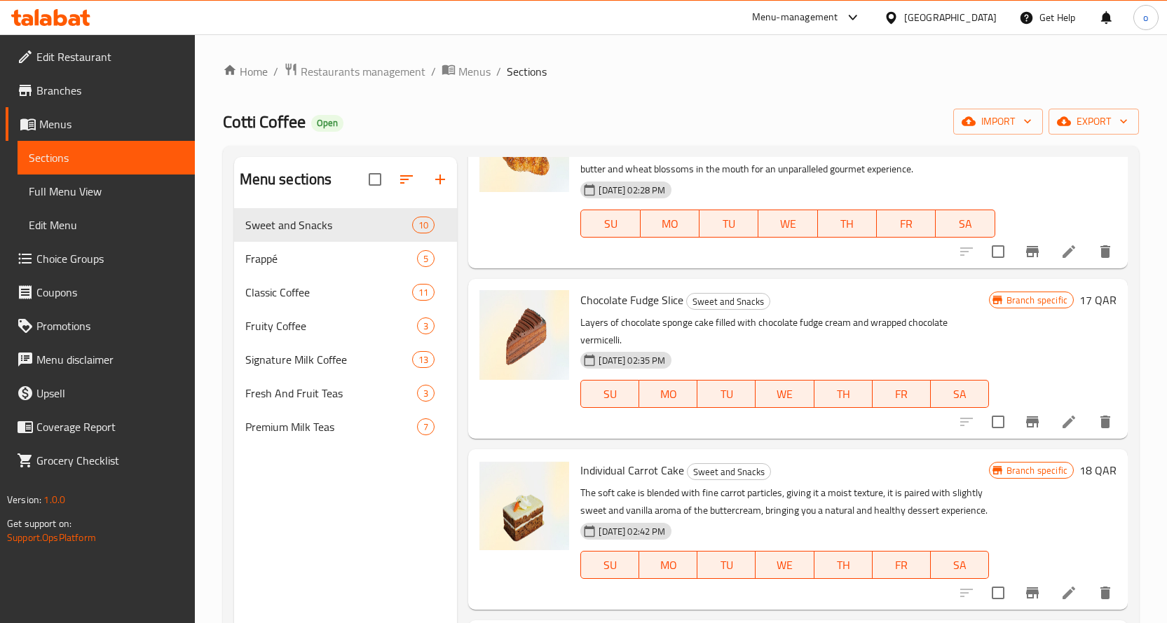
click at [43, 125] on span "Menus" at bounding box center [111, 124] width 144 height 17
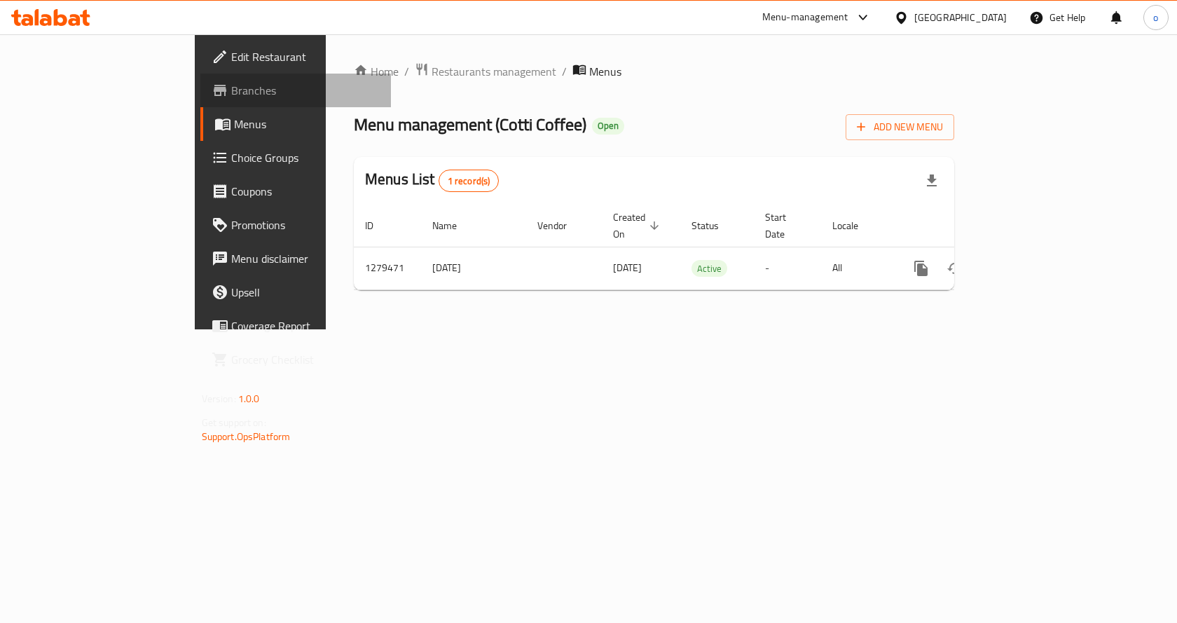
click at [200, 80] on link "Branches" at bounding box center [295, 91] width 191 height 34
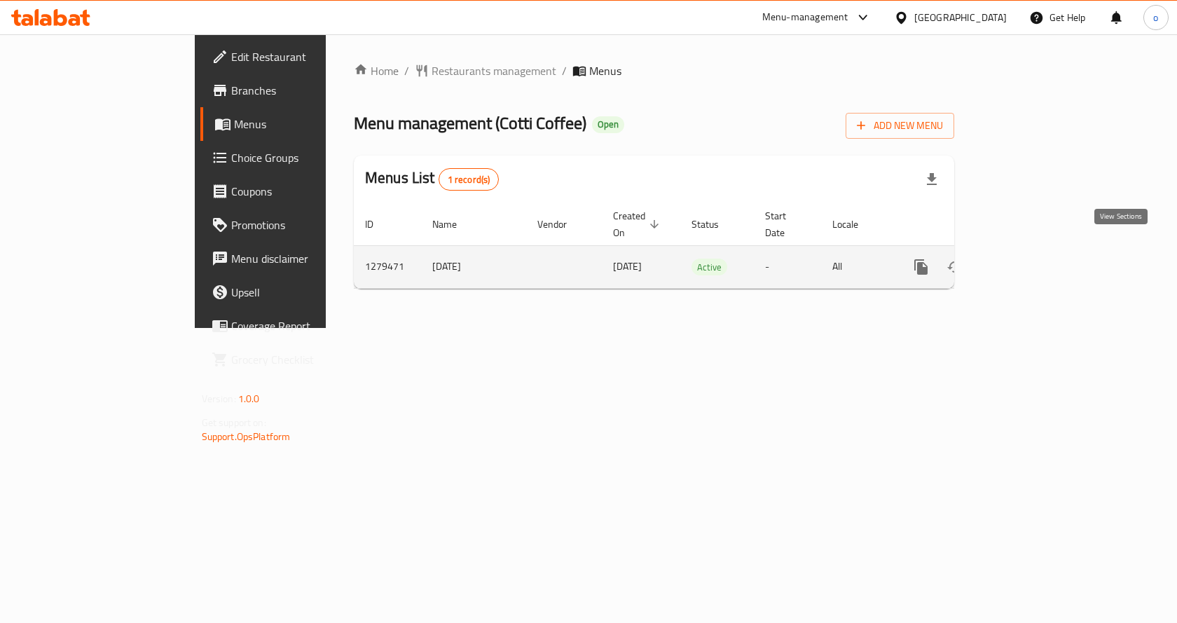
click at [1039, 250] on link "enhanced table" at bounding box center [1022, 267] width 34 height 34
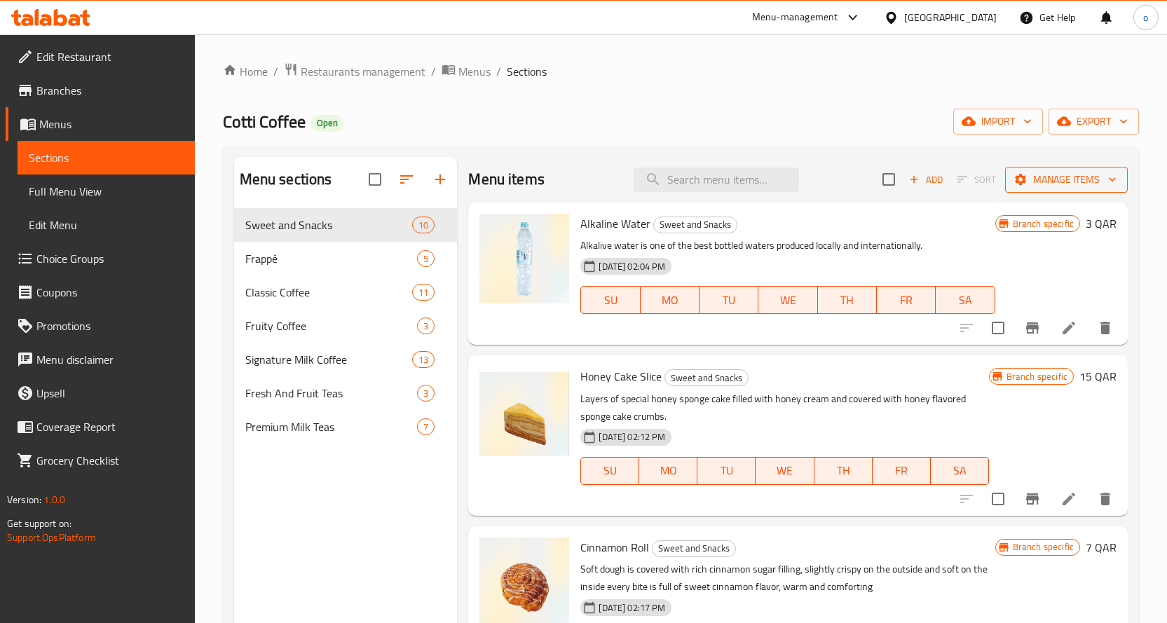
click at [1051, 175] on span "Manage items" at bounding box center [1066, 180] width 100 height 18
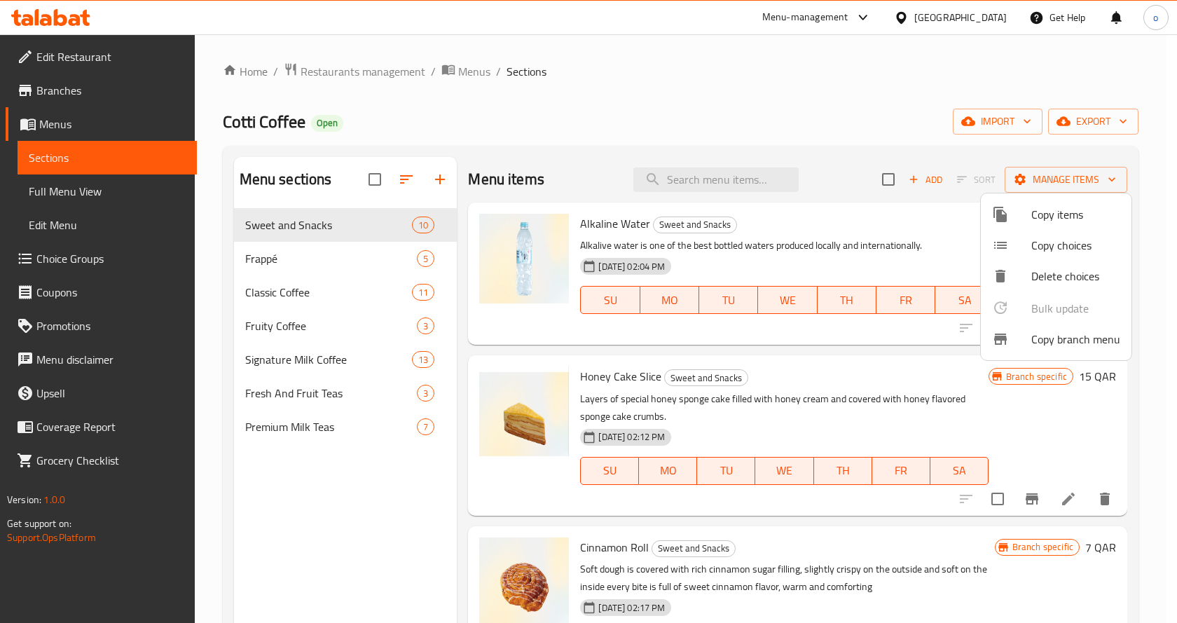
click at [1049, 348] on span "Copy branch menu" at bounding box center [1075, 339] width 89 height 17
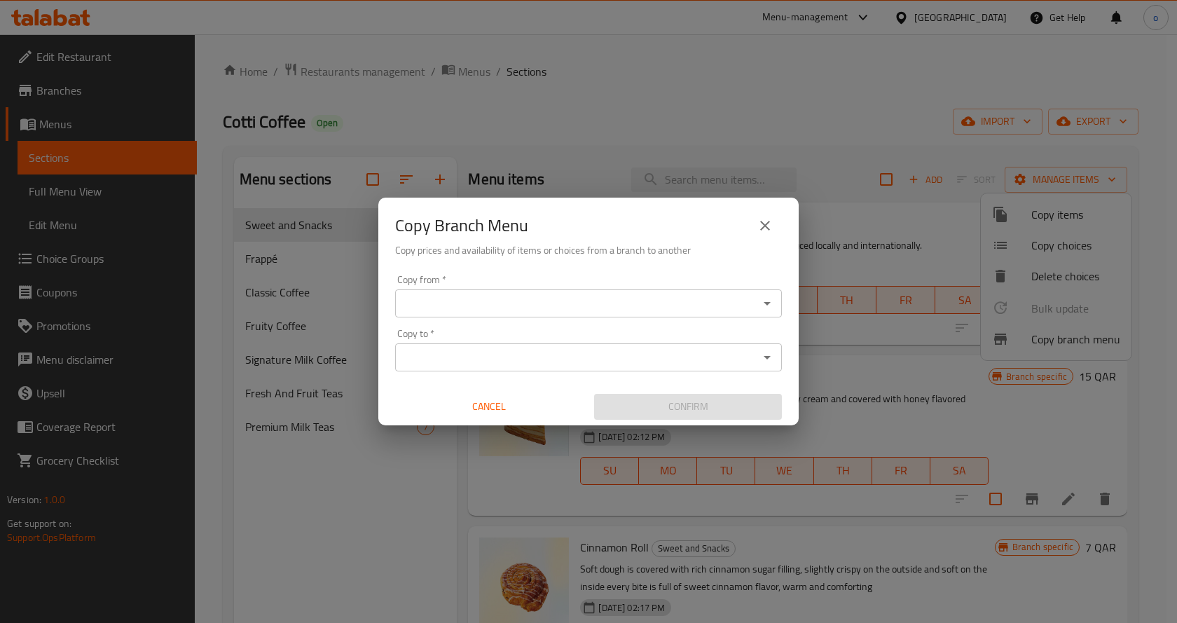
click at [426, 289] on div "Copy from *" at bounding box center [588, 303] width 387 height 28
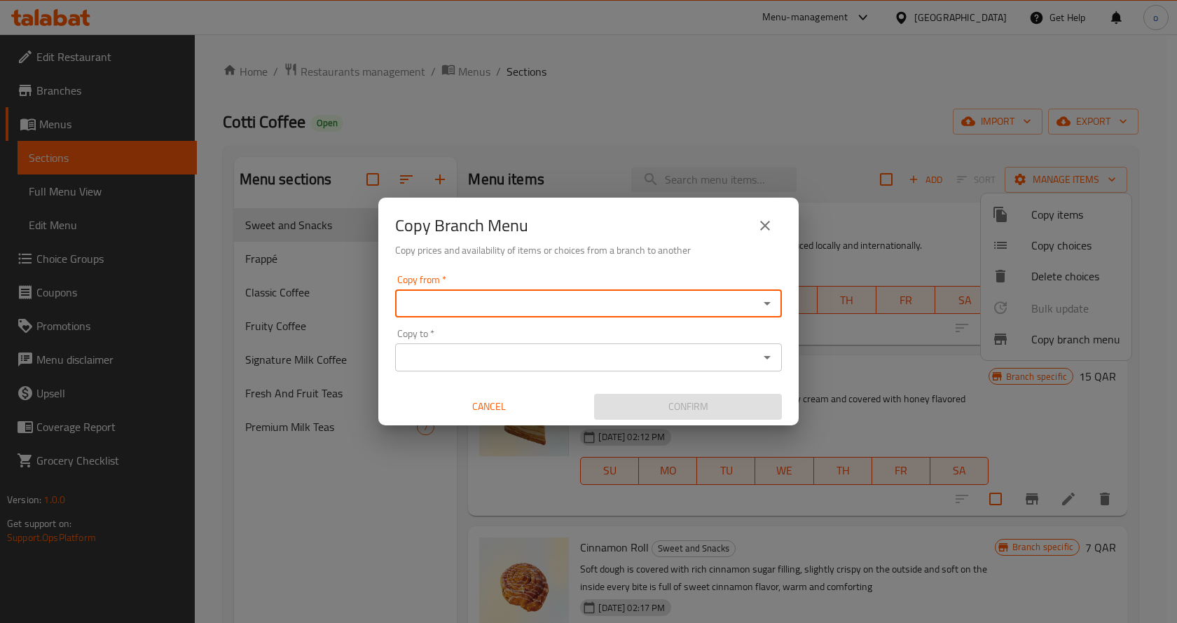
click at [769, 224] on icon "close" at bounding box center [765, 225] width 17 height 17
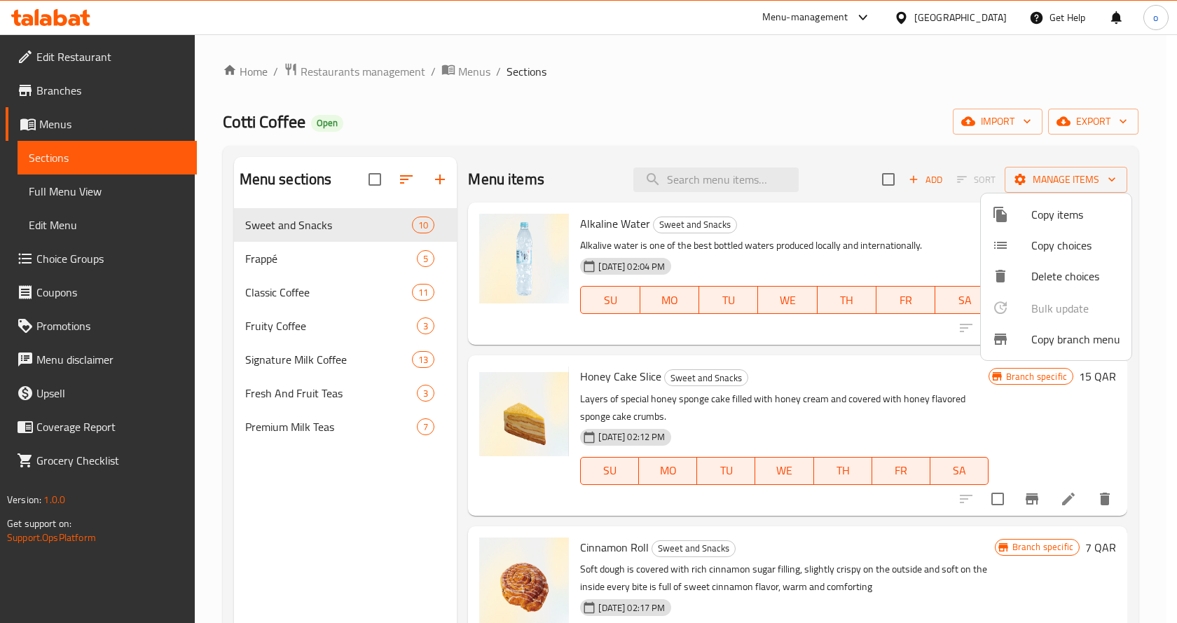
click at [93, 92] on div at bounding box center [588, 311] width 1177 height 623
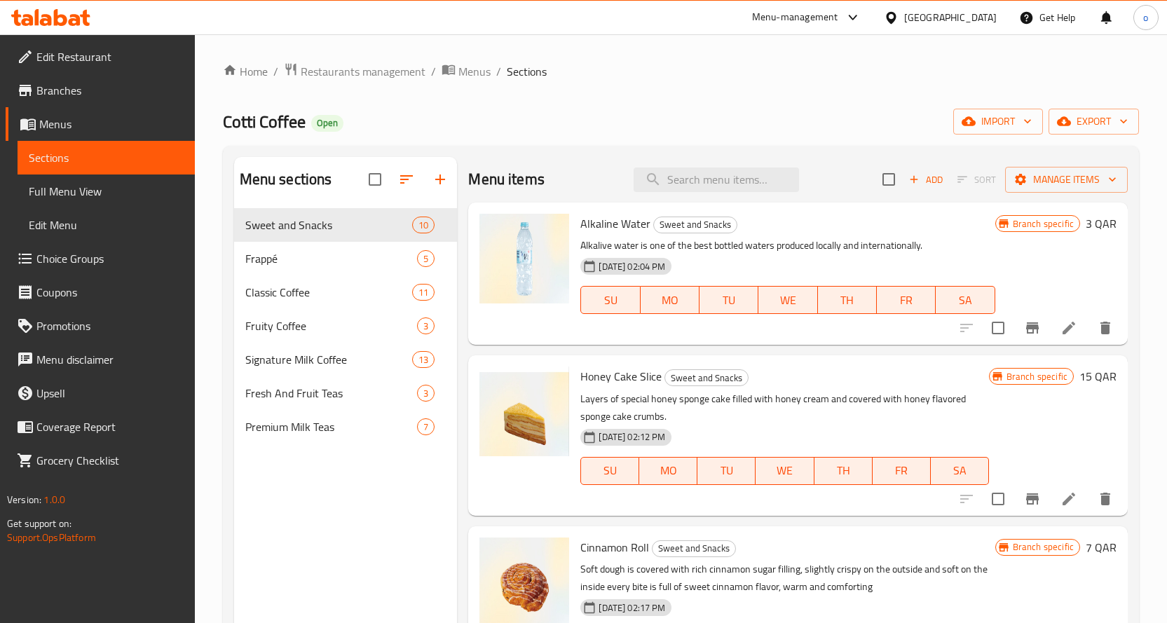
click at [119, 89] on span "Branches" at bounding box center [109, 90] width 147 height 17
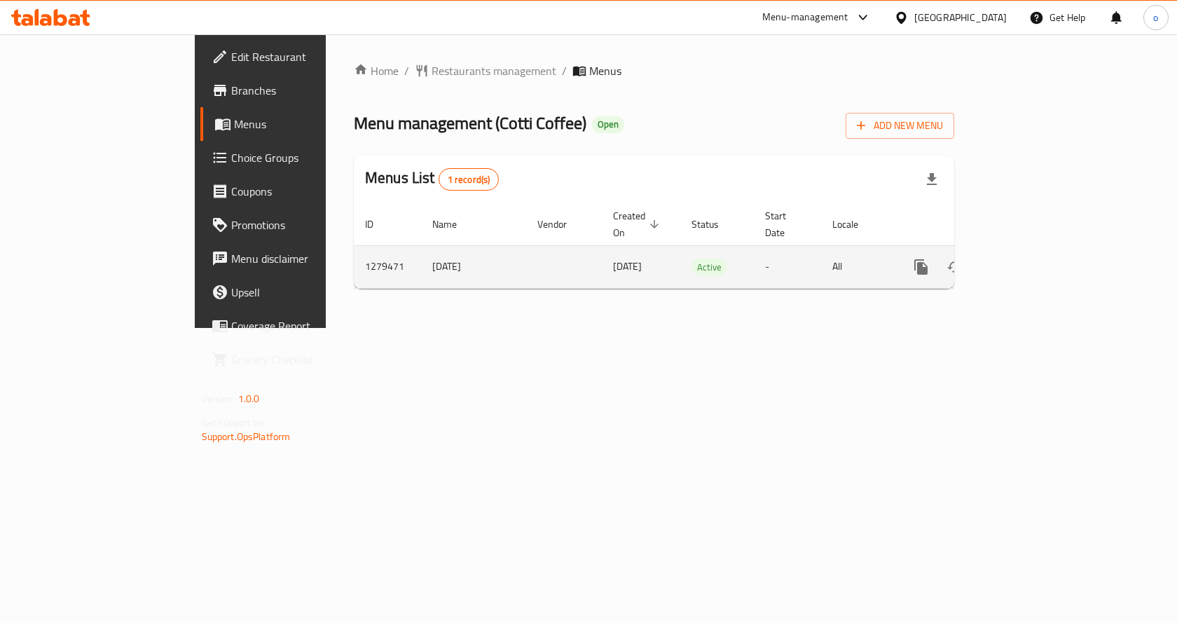
click at [354, 254] on td "1279471" at bounding box center [387, 266] width 67 height 43
click at [1031, 259] on icon "enhanced table" at bounding box center [1022, 267] width 17 height 17
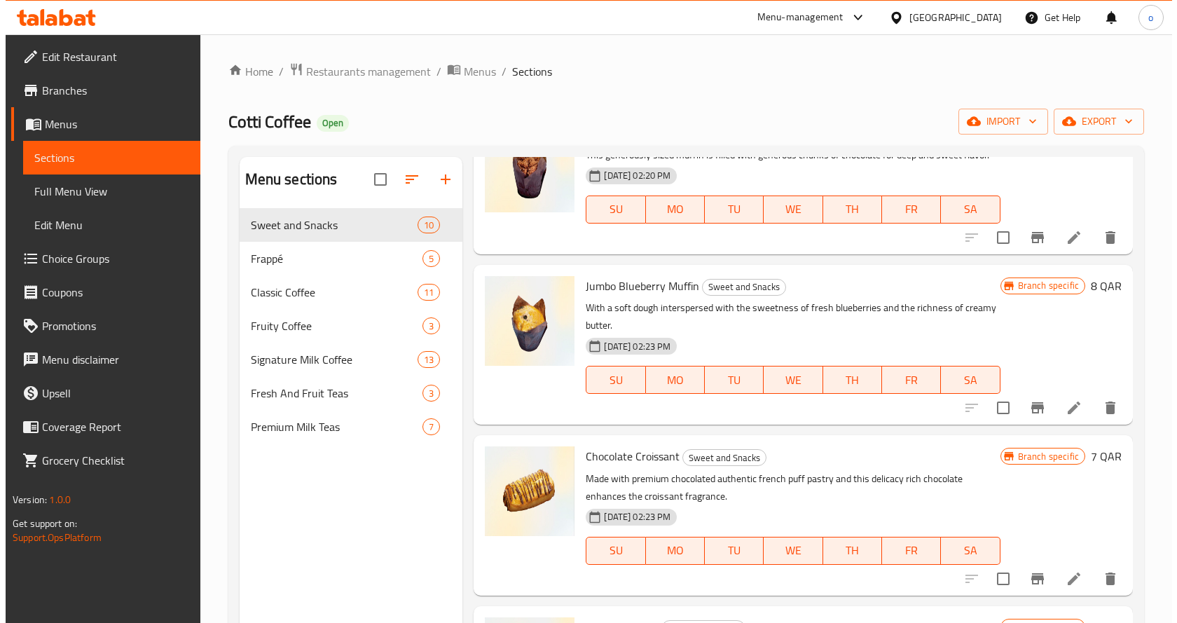
scroll to position [561, 0]
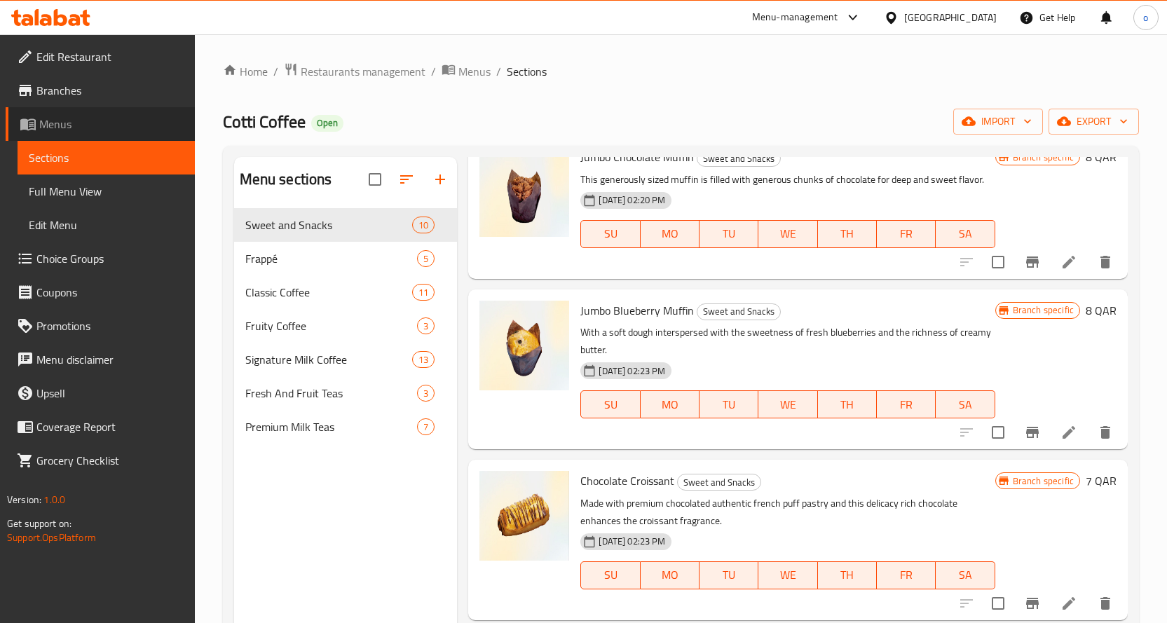
click at [83, 127] on span "Menus" at bounding box center [111, 124] width 144 height 17
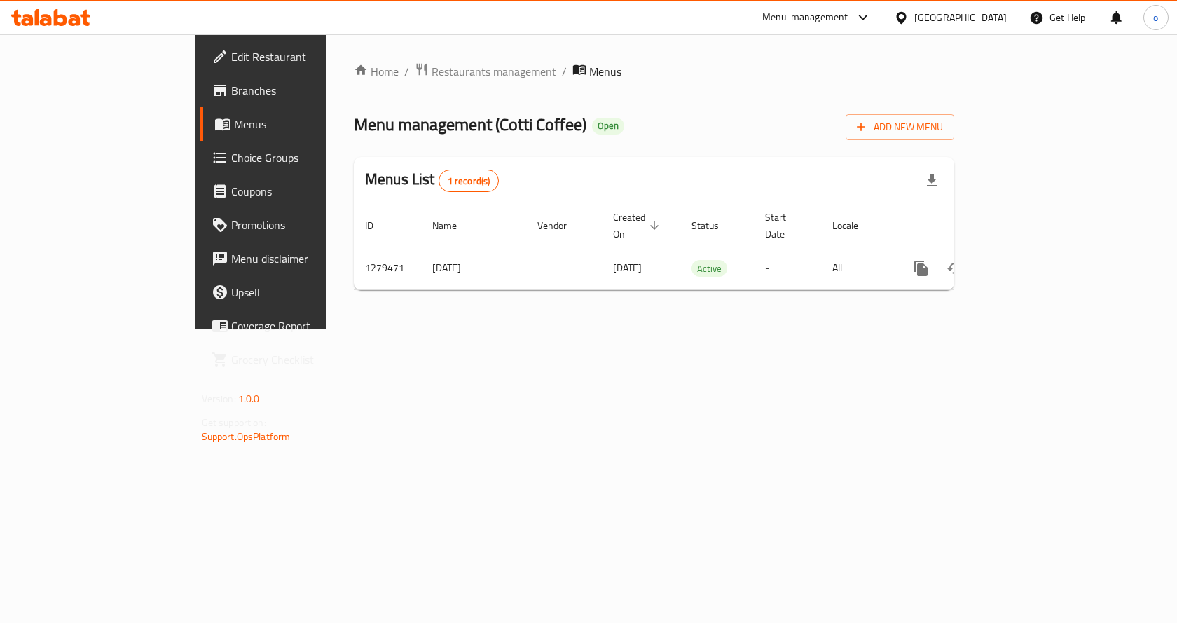
click at [231, 91] on span "Branches" at bounding box center [305, 90] width 149 height 17
click at [200, 77] on link "Branches" at bounding box center [295, 91] width 191 height 34
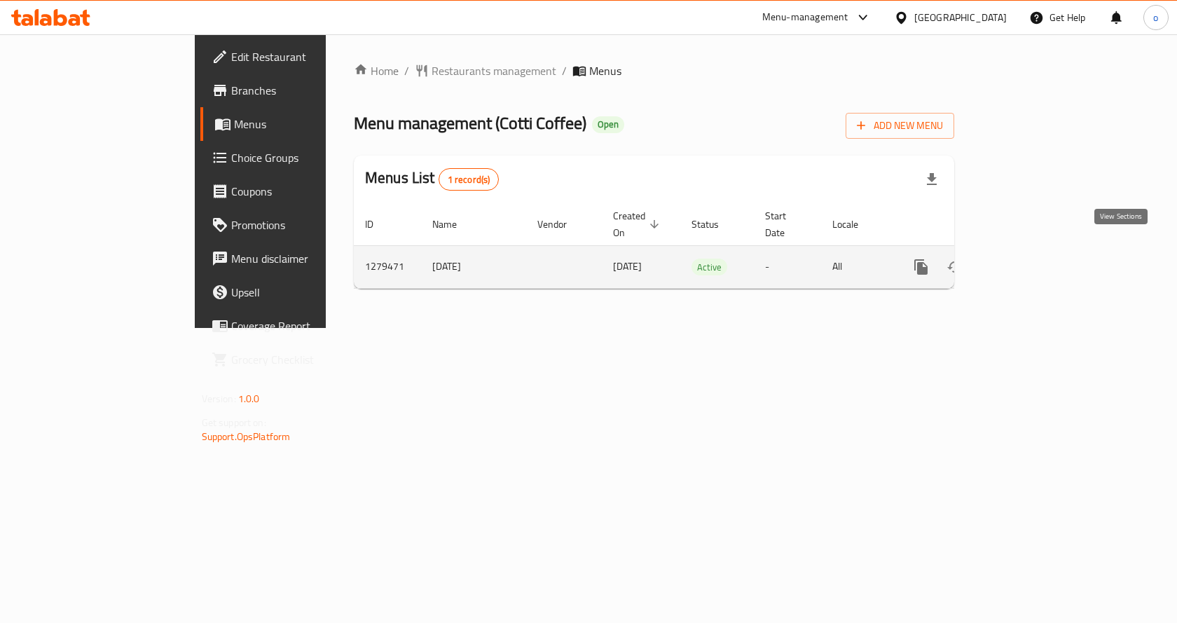
click at [1039, 250] on link "enhanced table" at bounding box center [1022, 267] width 34 height 34
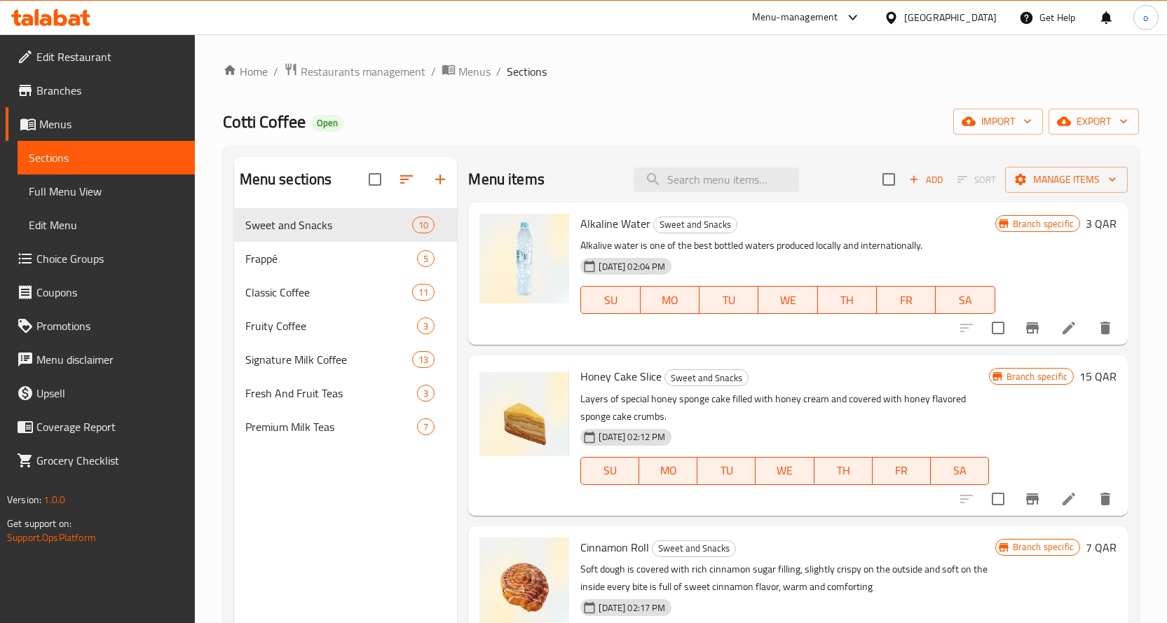
drag, startPoint x: 145, startPoint y: 82, endPoint x: 131, endPoint y: 90, distance: 16.3
click at [145, 82] on span "Branches" at bounding box center [109, 90] width 147 height 17
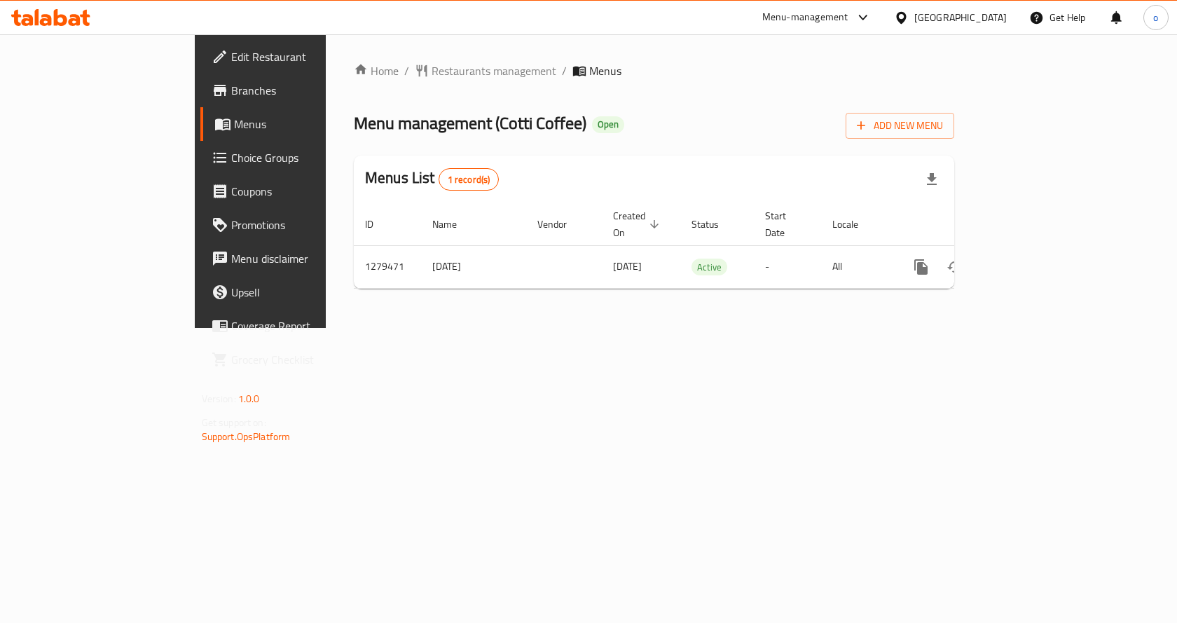
click at [231, 88] on span "Branches" at bounding box center [305, 90] width 149 height 17
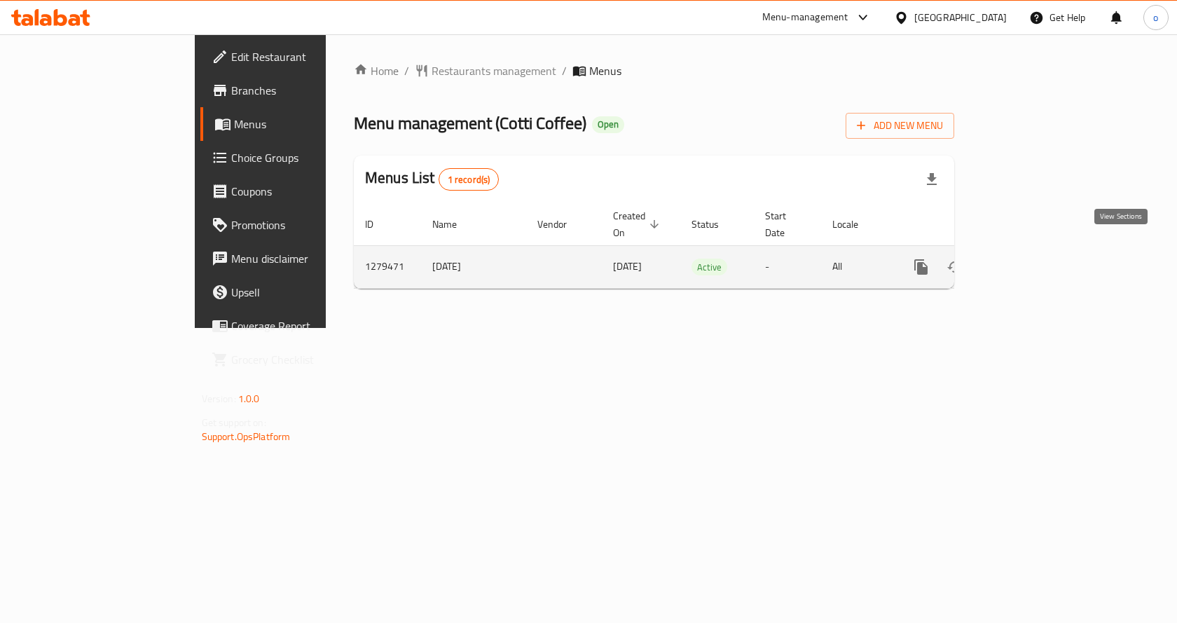
click at [1039, 250] on link "enhanced table" at bounding box center [1022, 267] width 34 height 34
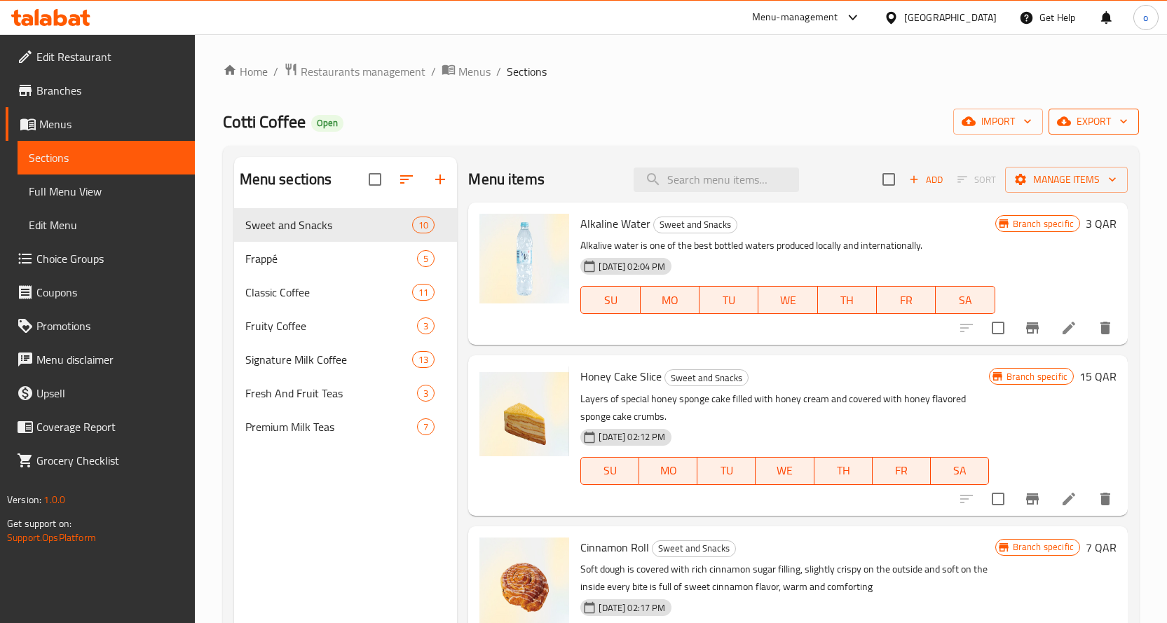
click at [1064, 117] on icon "button" at bounding box center [1064, 121] width 14 height 14
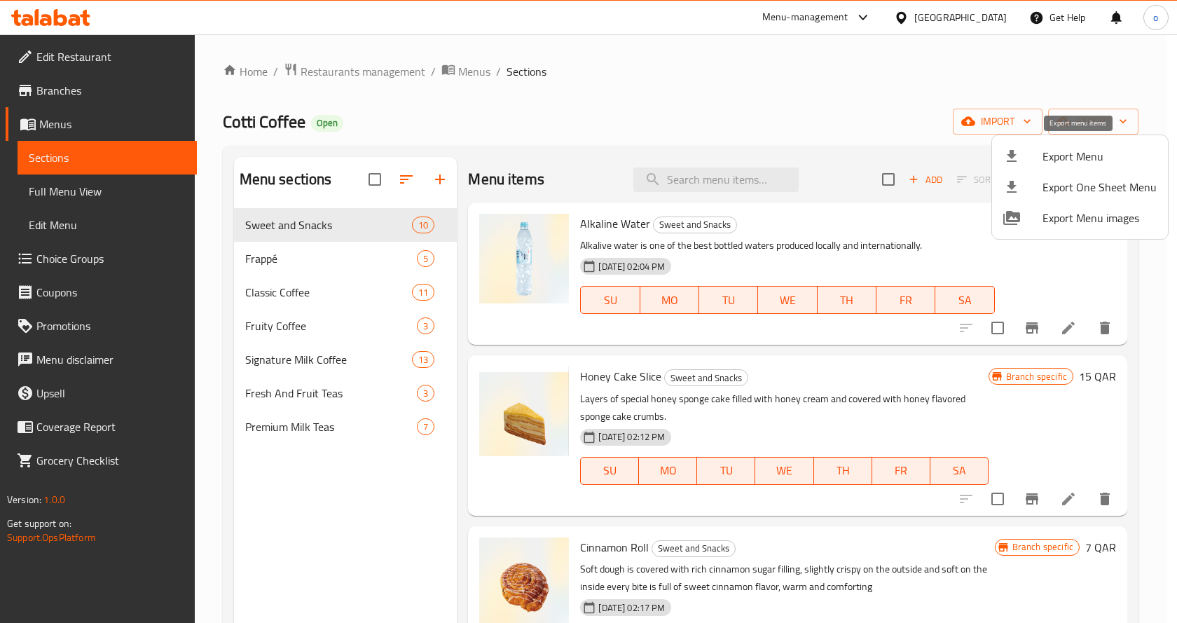
click at [1106, 161] on span "Export Menu" at bounding box center [1100, 156] width 114 height 17
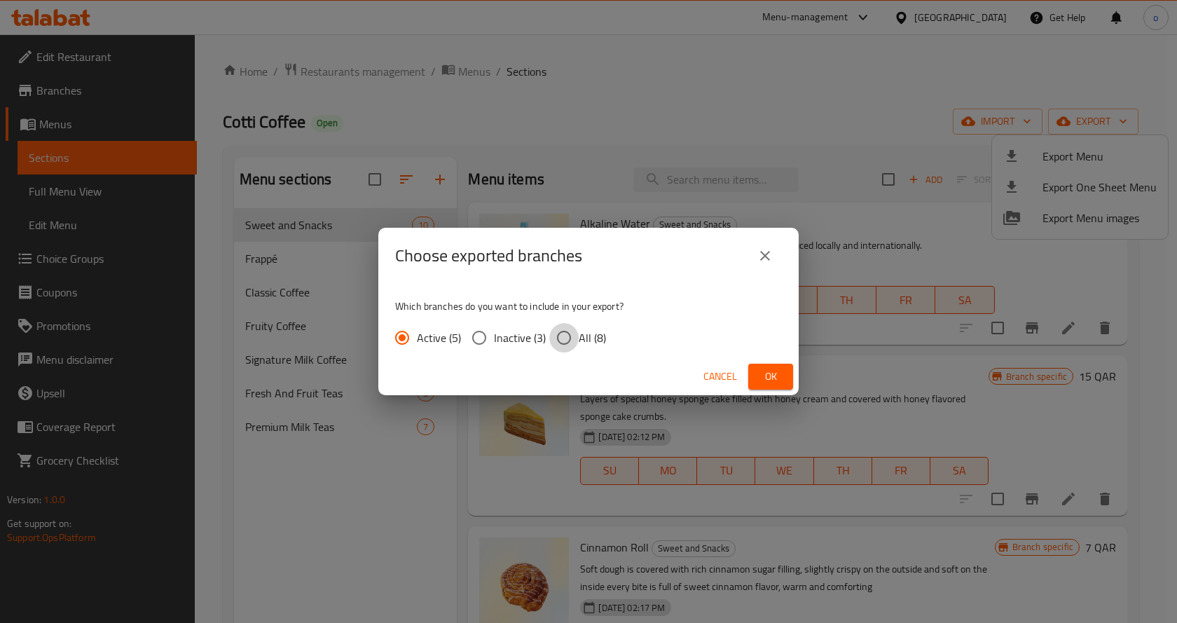
click at [567, 346] on input "All (8)" at bounding box center [563, 337] width 29 height 29
radio input "true"
click at [741, 365] on button "Cancel" at bounding box center [720, 377] width 45 height 26
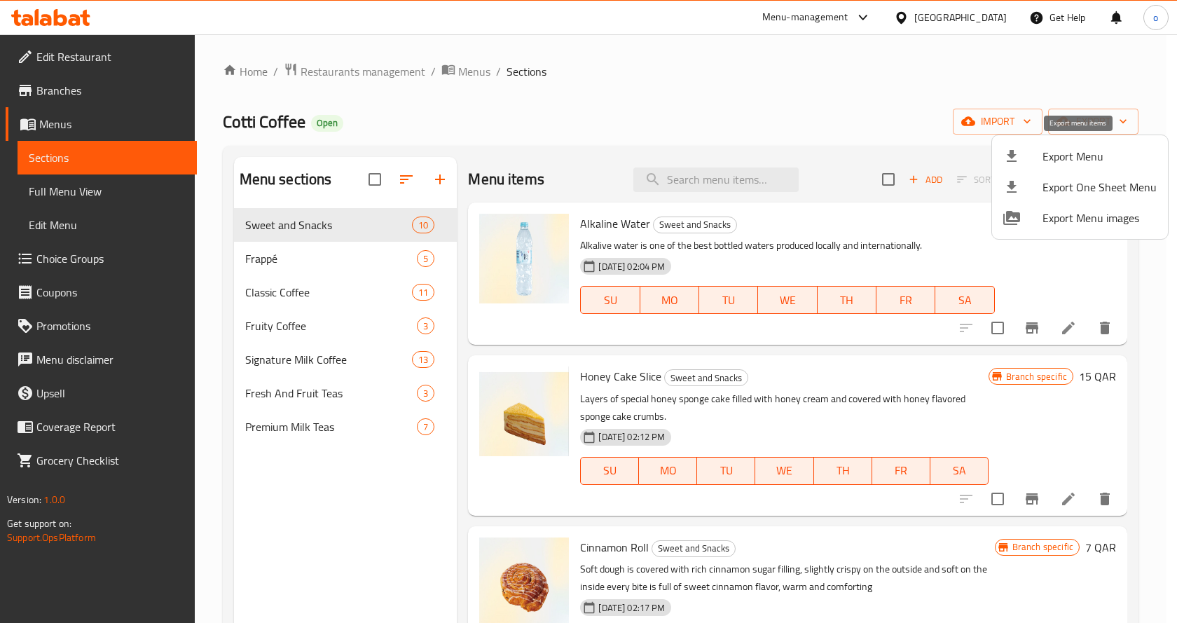
click at [1092, 148] on span "Export Menu" at bounding box center [1100, 156] width 114 height 17
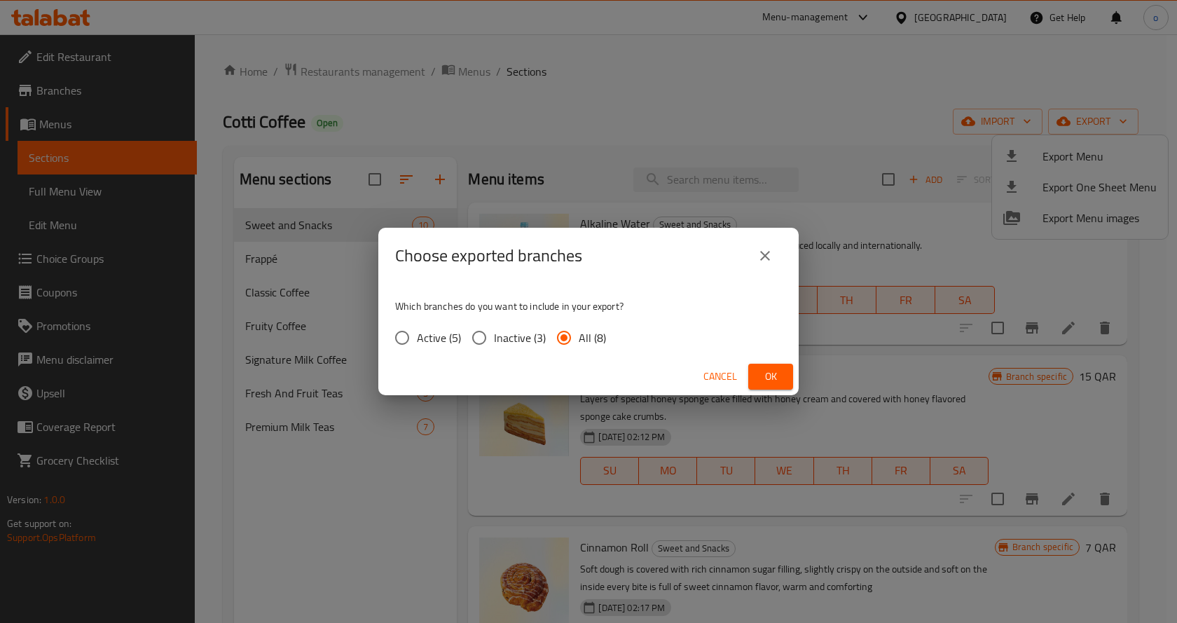
click at [758, 373] on button "Ok" at bounding box center [770, 377] width 45 height 26
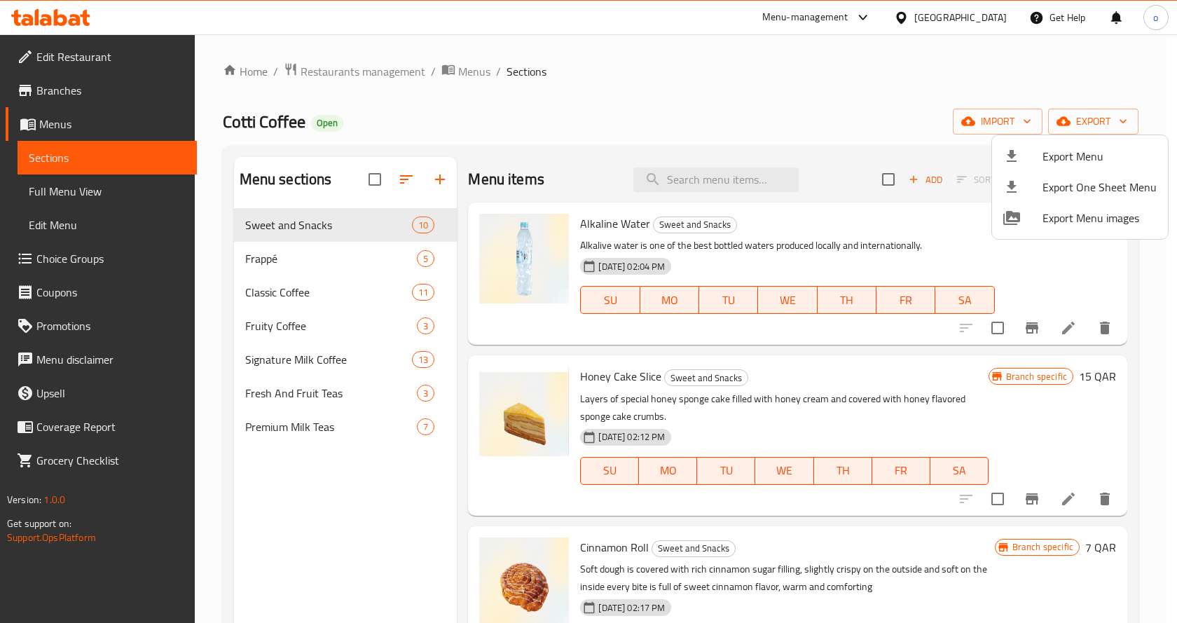
click at [71, 95] on div at bounding box center [588, 311] width 1177 height 623
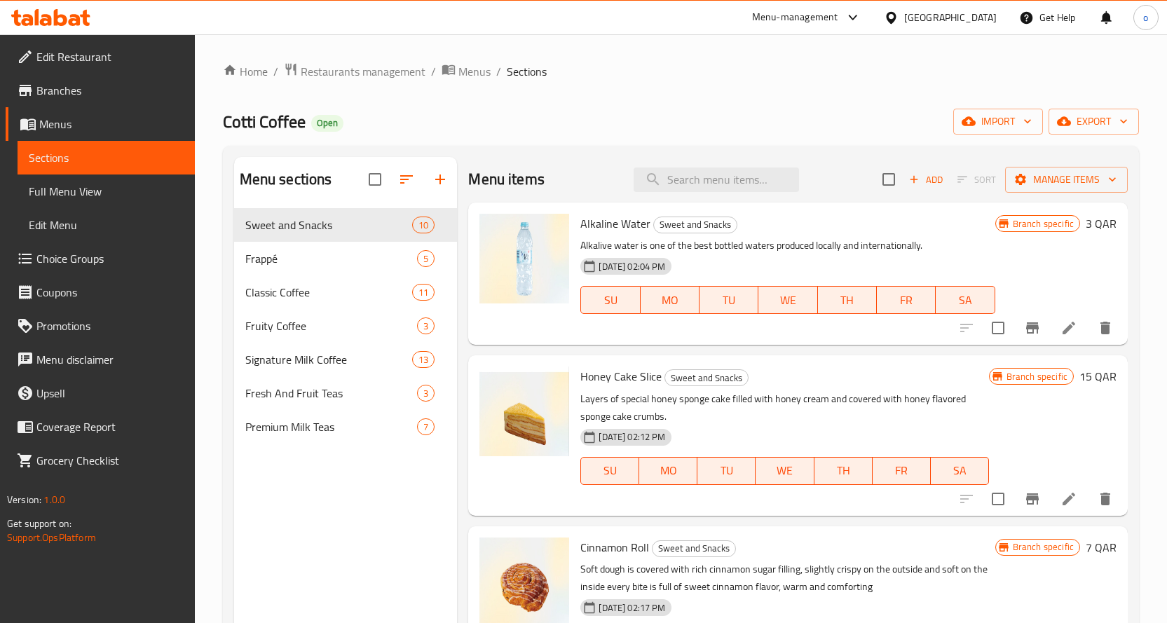
click at [100, 90] on span "Branches" at bounding box center [109, 90] width 147 height 17
